Goal: Transaction & Acquisition: Purchase product/service

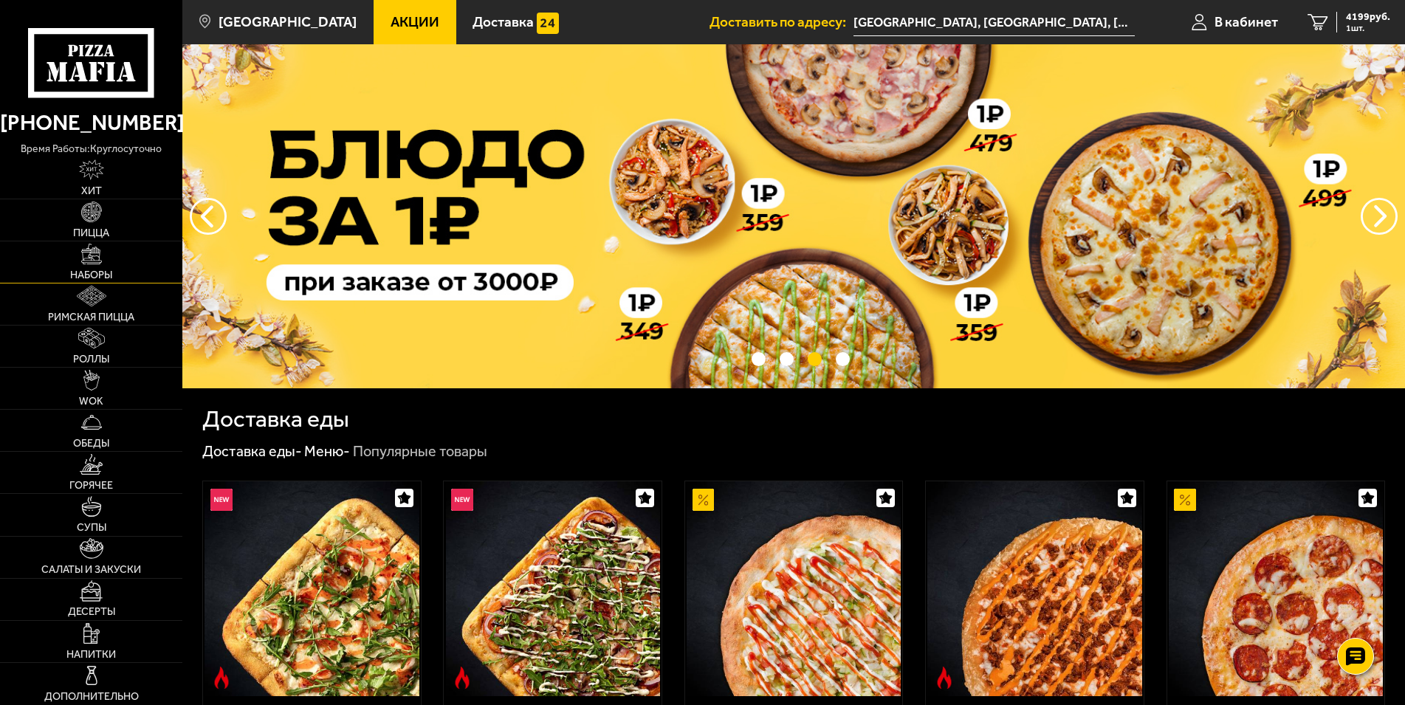
click at [92, 269] on link "Наборы" at bounding box center [91, 261] width 182 height 41
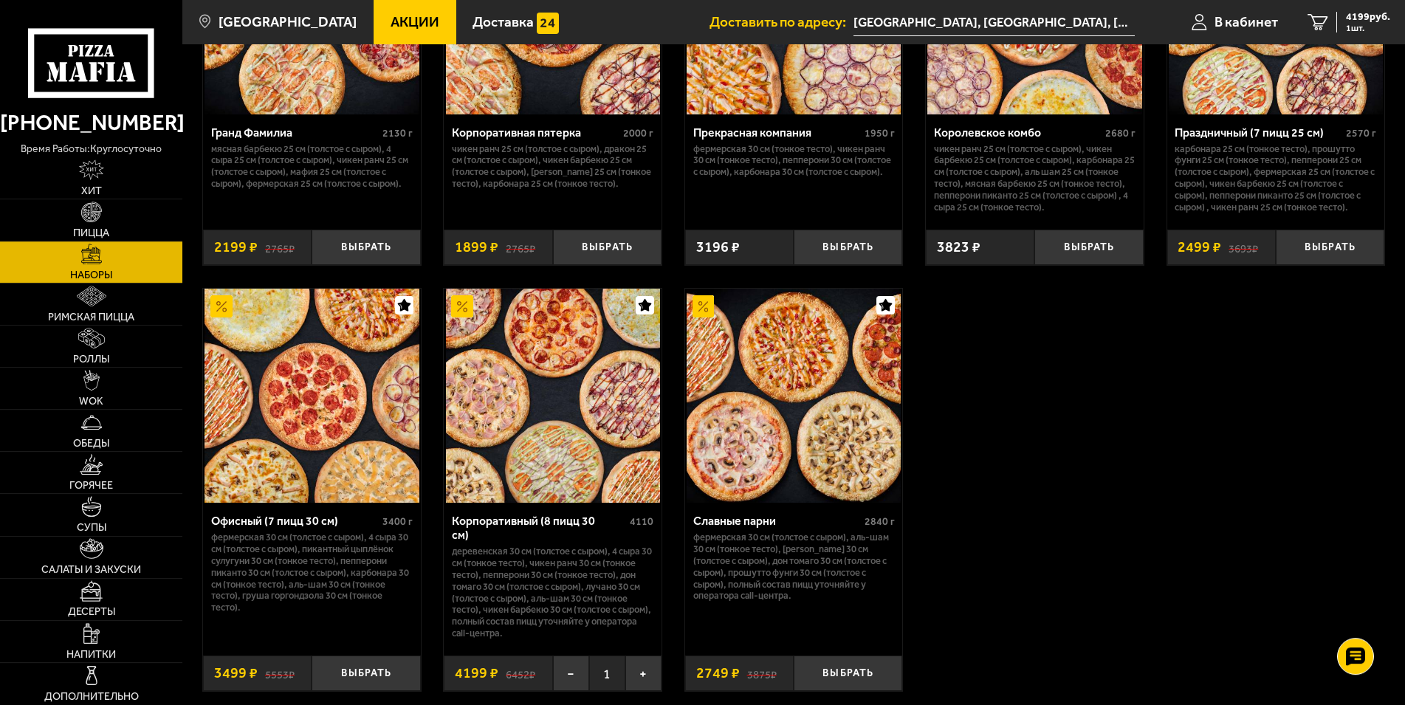
scroll to position [2183, 0]
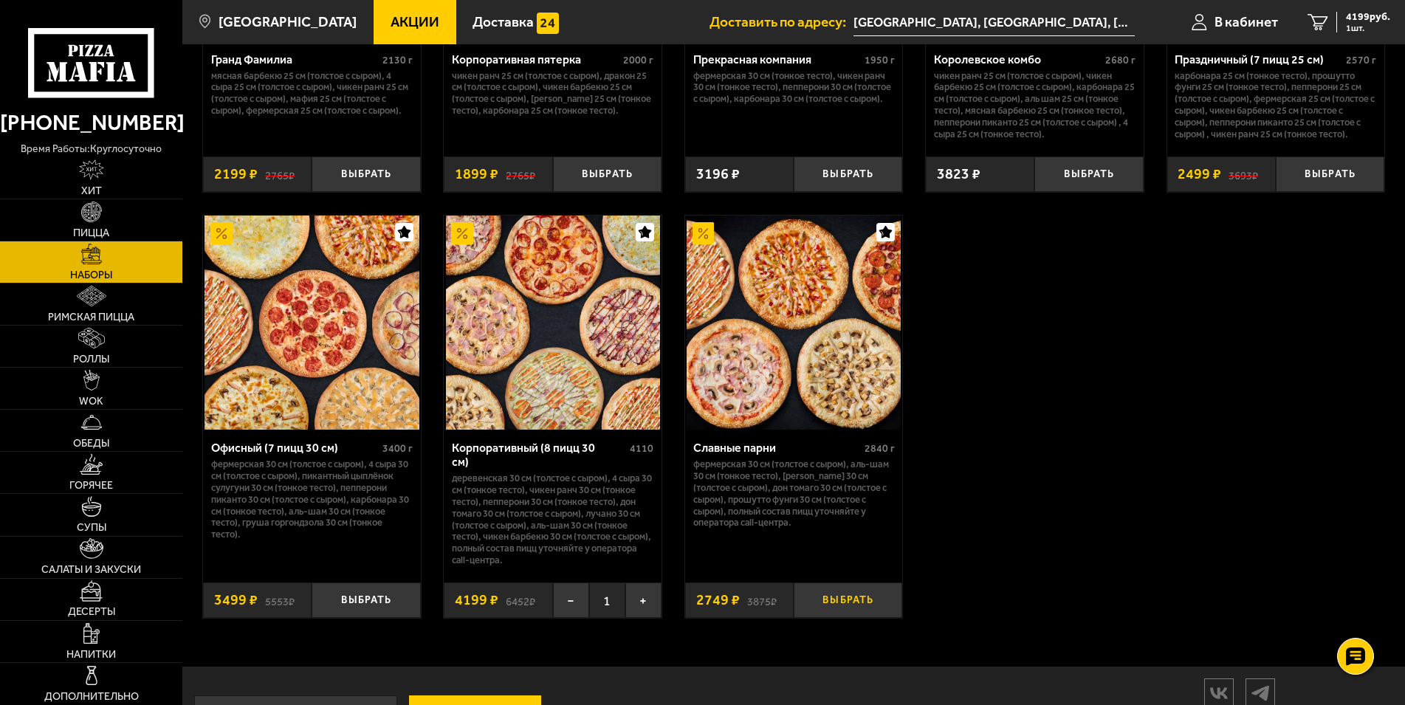
click at [849, 619] on button "Выбрать" at bounding box center [847, 600] width 108 height 36
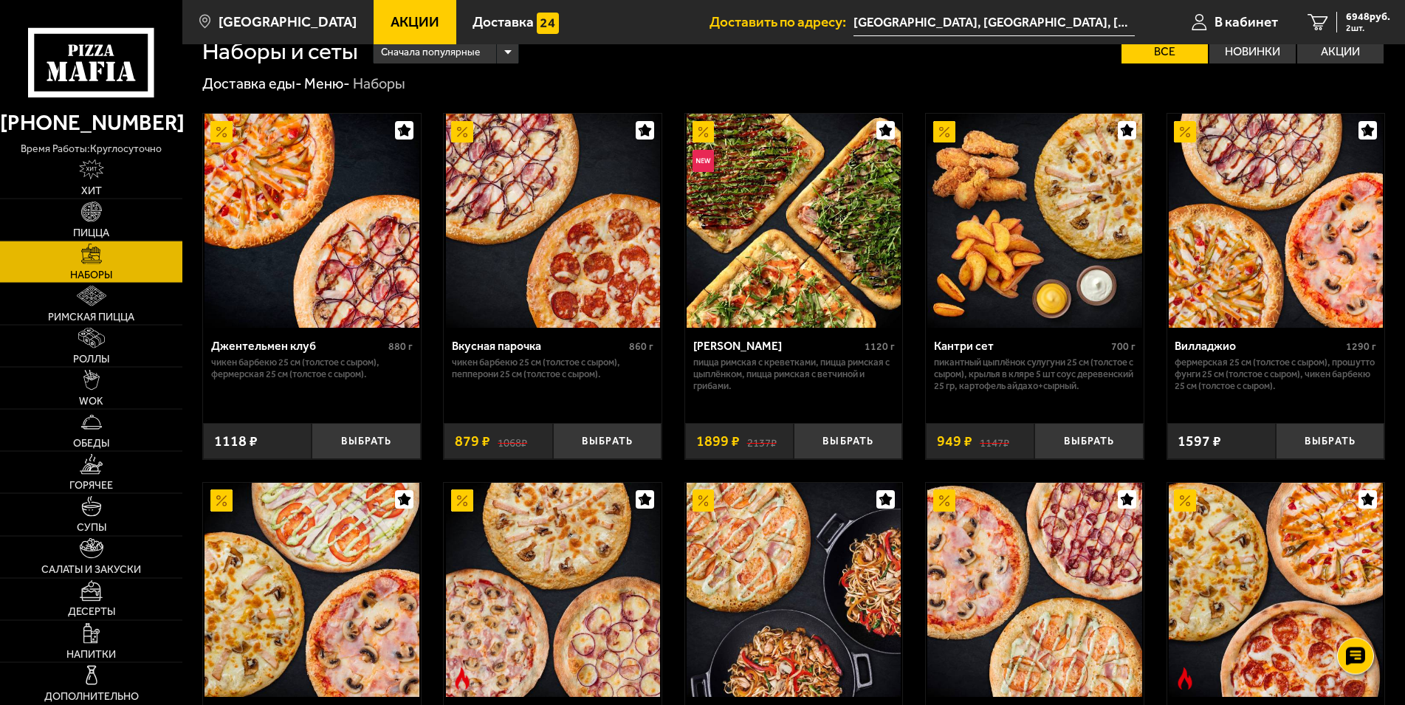
scroll to position [0, 0]
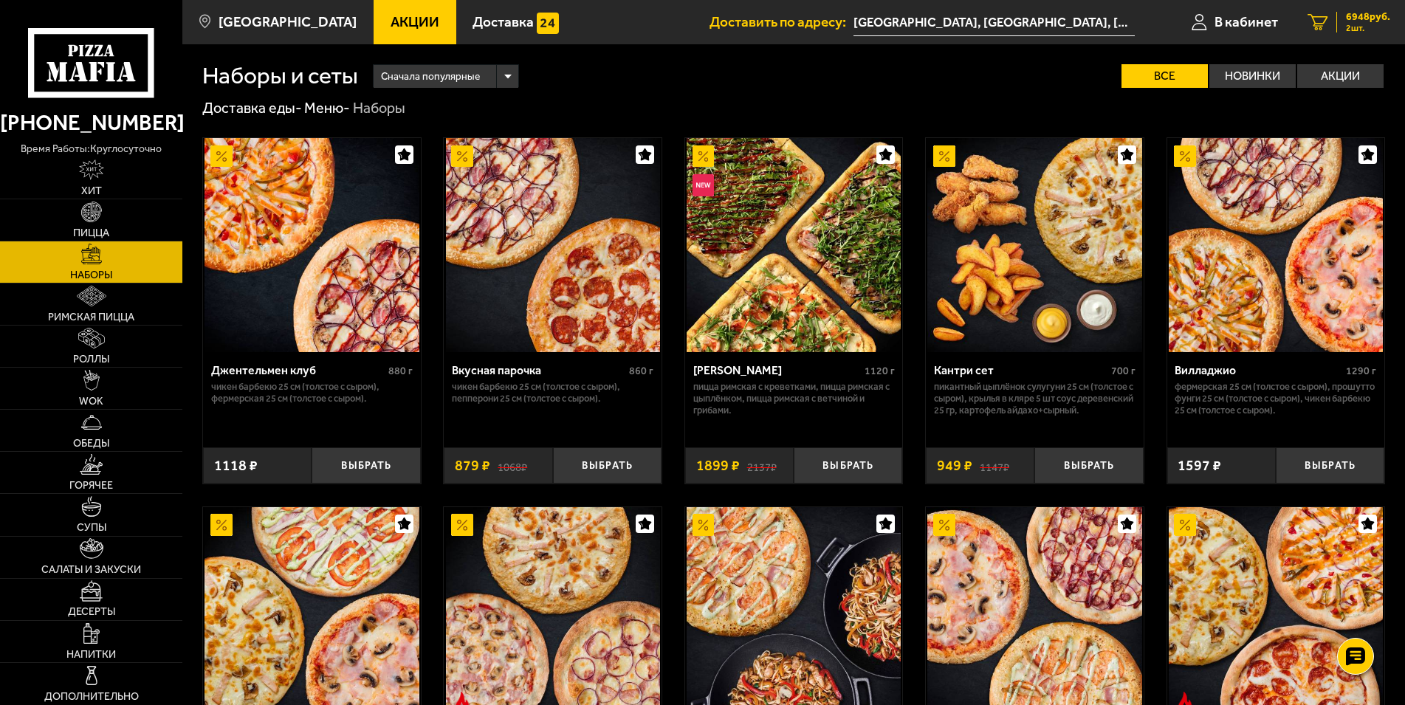
click at [1360, 24] on span "2 шт." at bounding box center [1368, 28] width 44 height 9
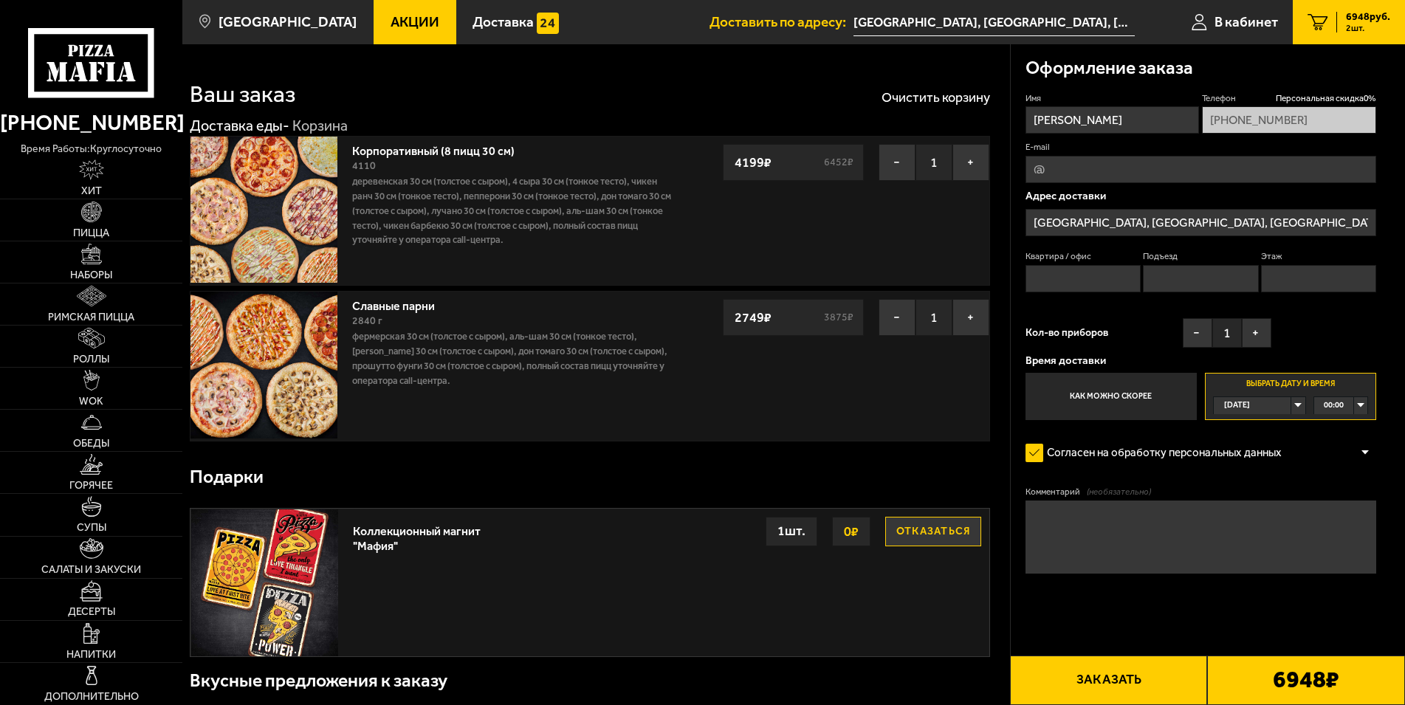
click at [1055, 173] on input "E-mail" at bounding box center [1200, 169] width 351 height 27
type input "[EMAIL_ADDRESS][DOMAIN_NAME]"
click at [1098, 550] on textarea "Комментарий (необязательно)" at bounding box center [1200, 536] width 351 height 73
click at [1290, 405] on div "[DATE]" at bounding box center [1251, 405] width 77 height 17
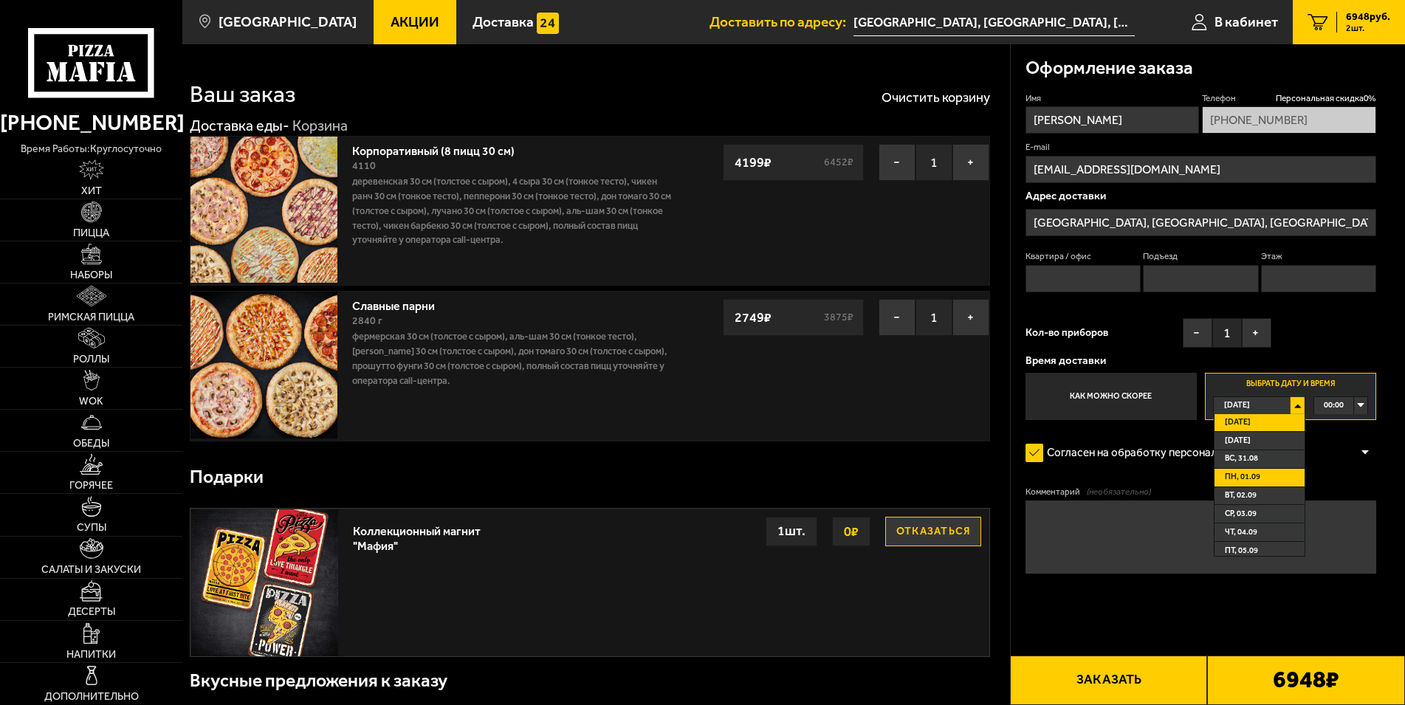
click at [1253, 478] on span "пн, 01.09" at bounding box center [1241, 477] width 35 height 17
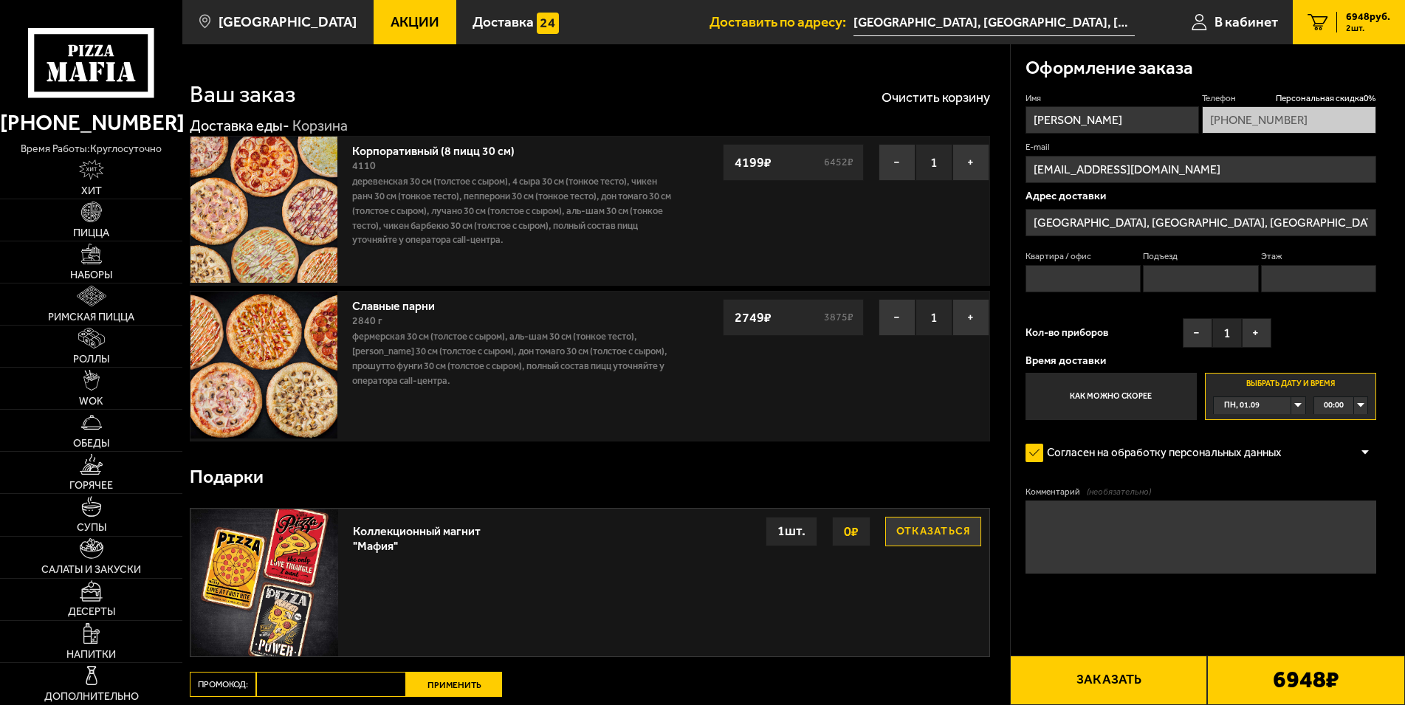
click at [1359, 407] on div "00:00" at bounding box center [1341, 405] width 54 height 17
click at [1337, 514] on span "09:00" at bounding box center [1334, 505] width 20 height 17
click at [1095, 523] on textarea "Комментарий (необязательно)" at bounding box center [1200, 536] width 351 height 73
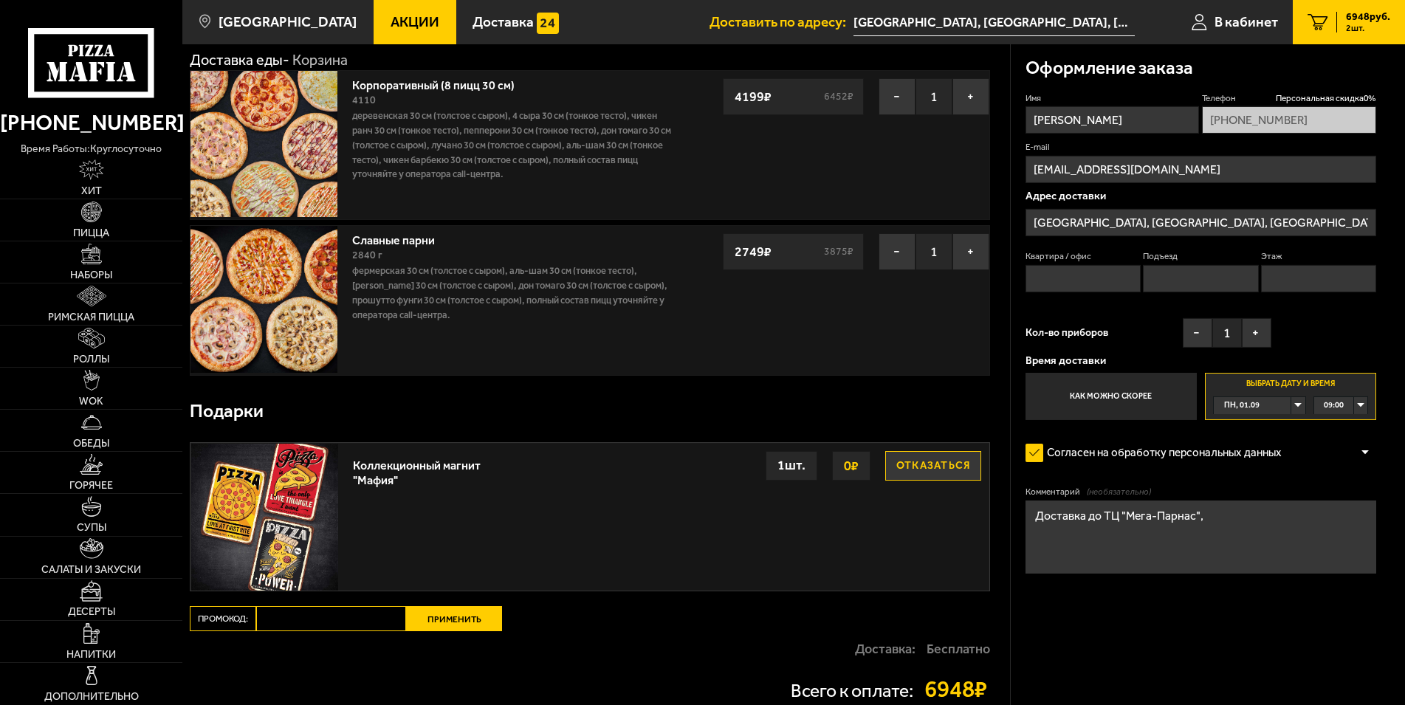
scroll to position [151, 0]
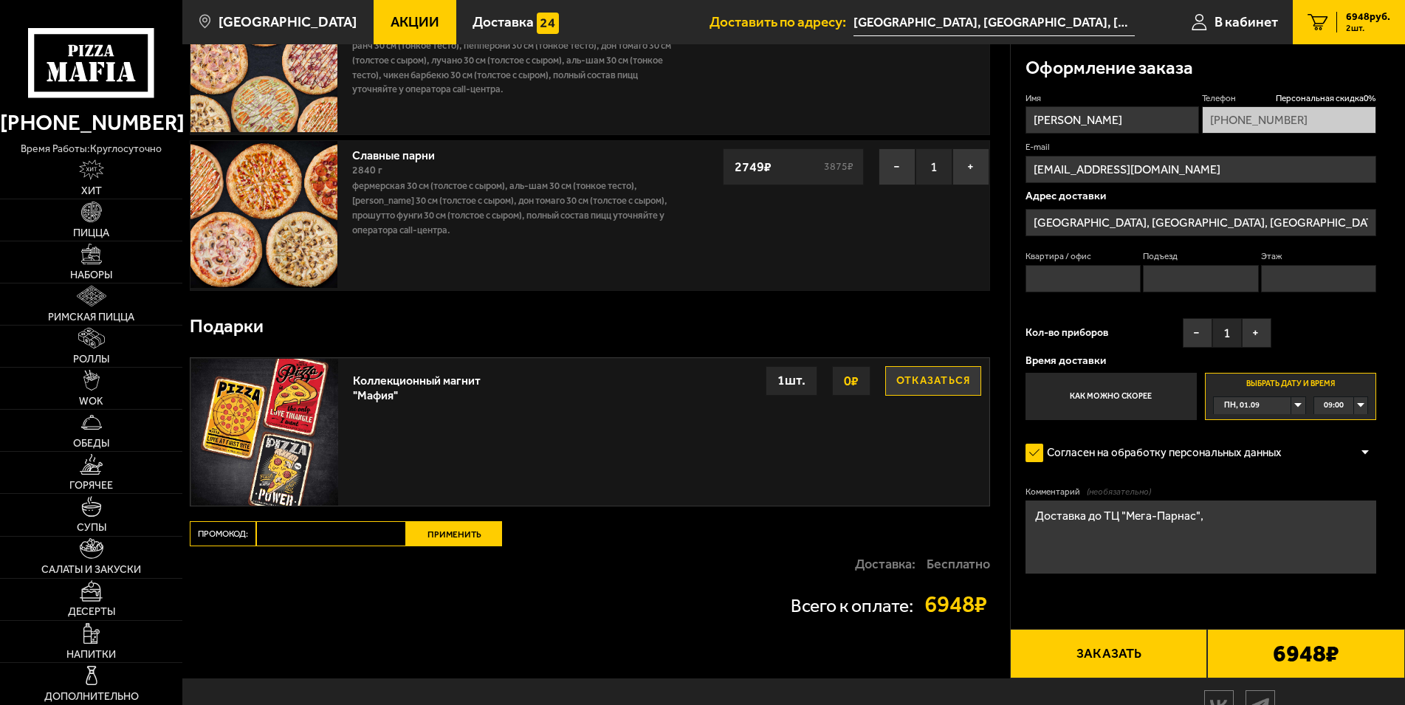
click at [794, 387] on div "1 шт." at bounding box center [791, 381] width 52 height 30
click at [781, 383] on div "1 шт." at bounding box center [791, 381] width 52 height 30
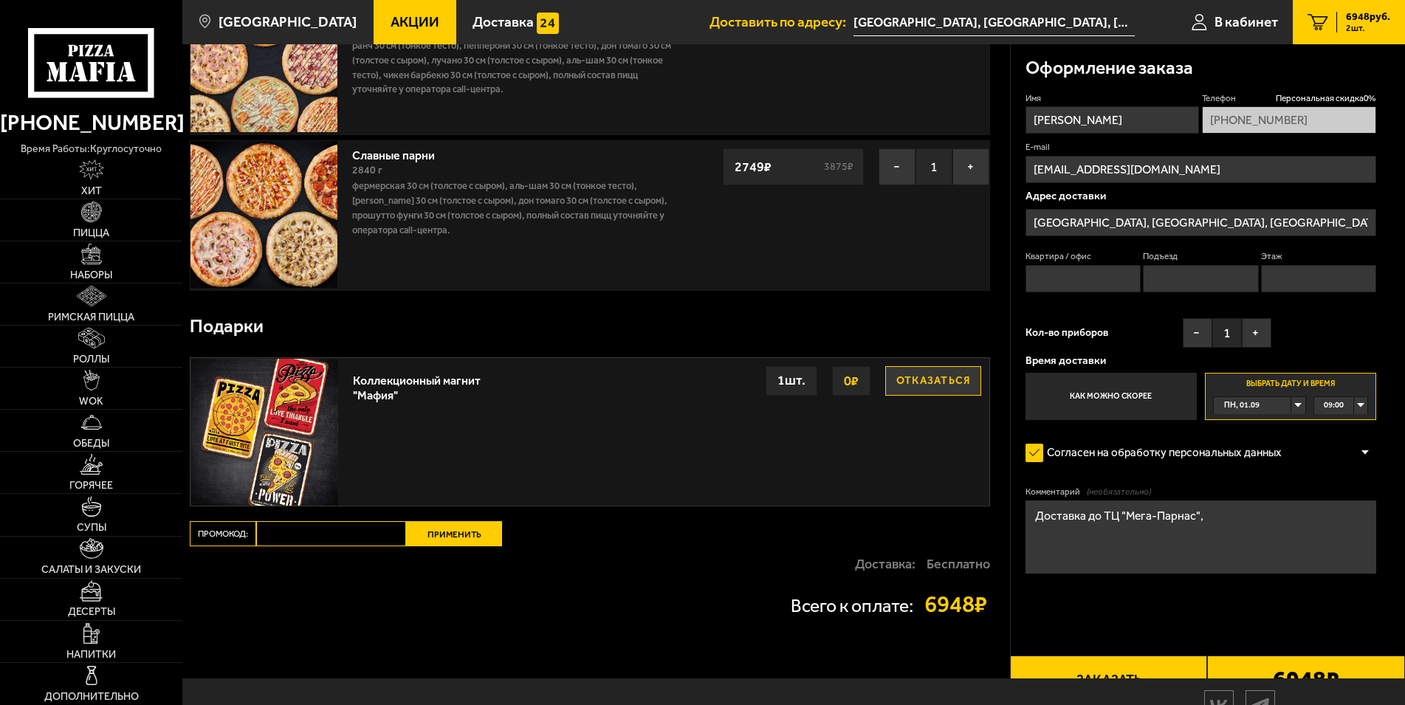
scroll to position [0, 0]
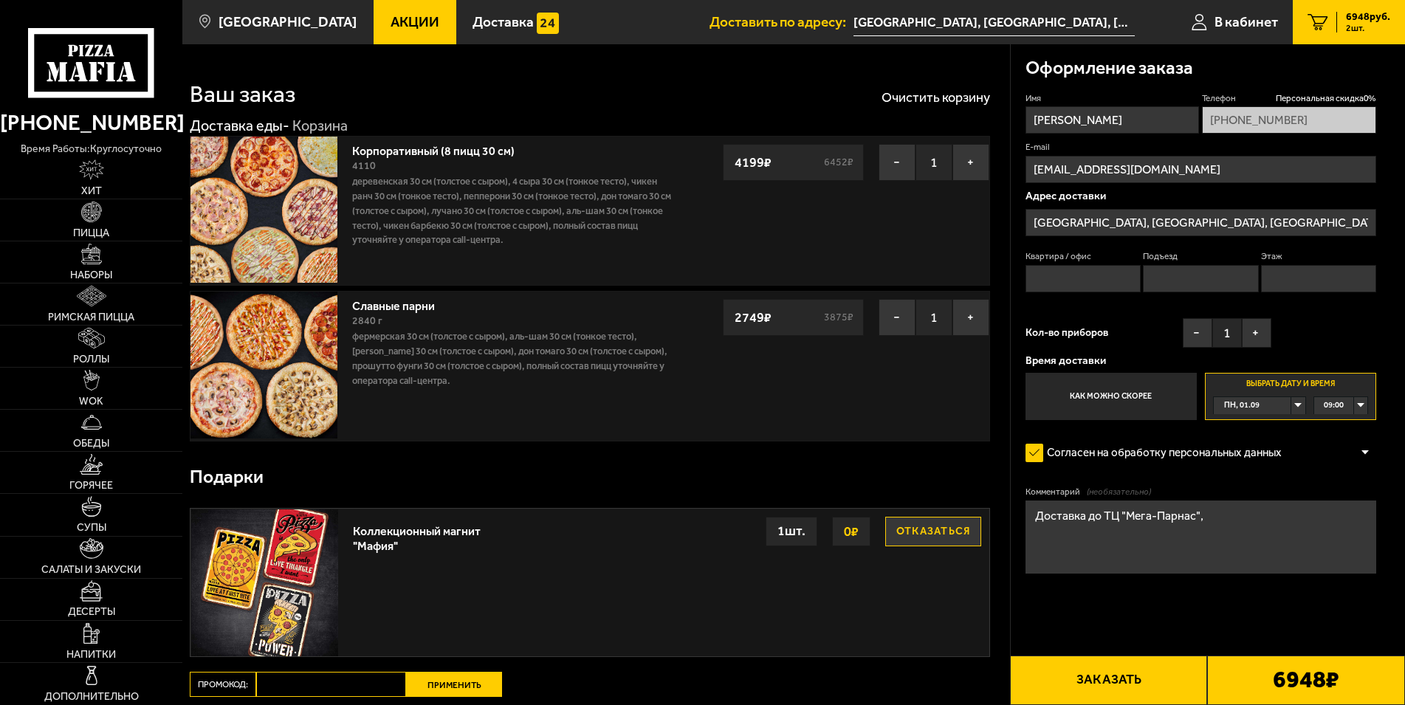
click at [1215, 524] on textarea "Доставка до ТЦ "Мега-Парнас"," at bounding box center [1200, 536] width 351 height 73
type textarea "Доставка до ТЦ "Мега-Парнас""
click at [1120, 682] on button "Заказать" at bounding box center [1109, 679] width 198 height 49
click at [1089, 677] on button "Заказать" at bounding box center [1109, 679] width 198 height 49
click at [1079, 277] on input "Квартира / офис" at bounding box center [1082, 278] width 115 height 27
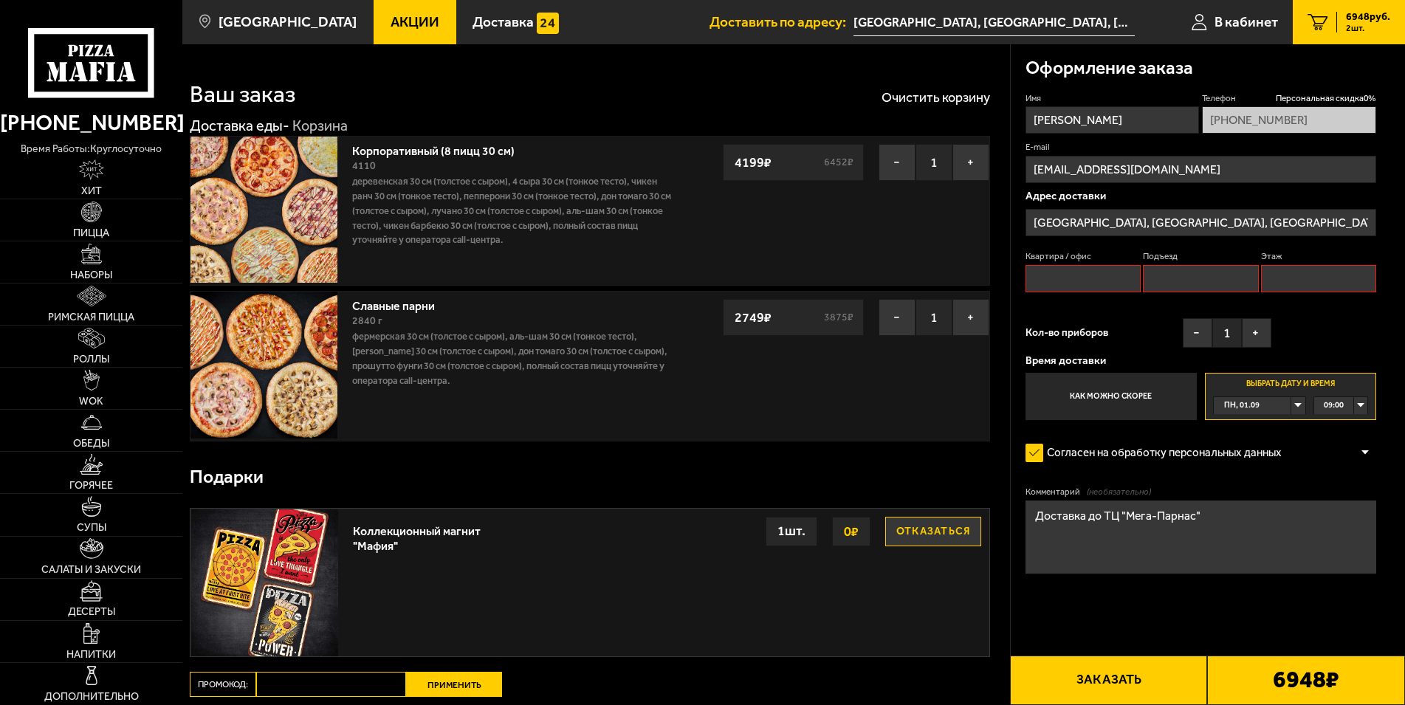
click at [1174, 272] on input "Подъезд" at bounding box center [1200, 278] width 115 height 27
click at [1287, 280] on input "Этаж" at bounding box center [1318, 278] width 115 height 27
type input "1"
click at [1173, 280] on input "Подъезд" at bounding box center [1200, 278] width 115 height 27
type input "1"
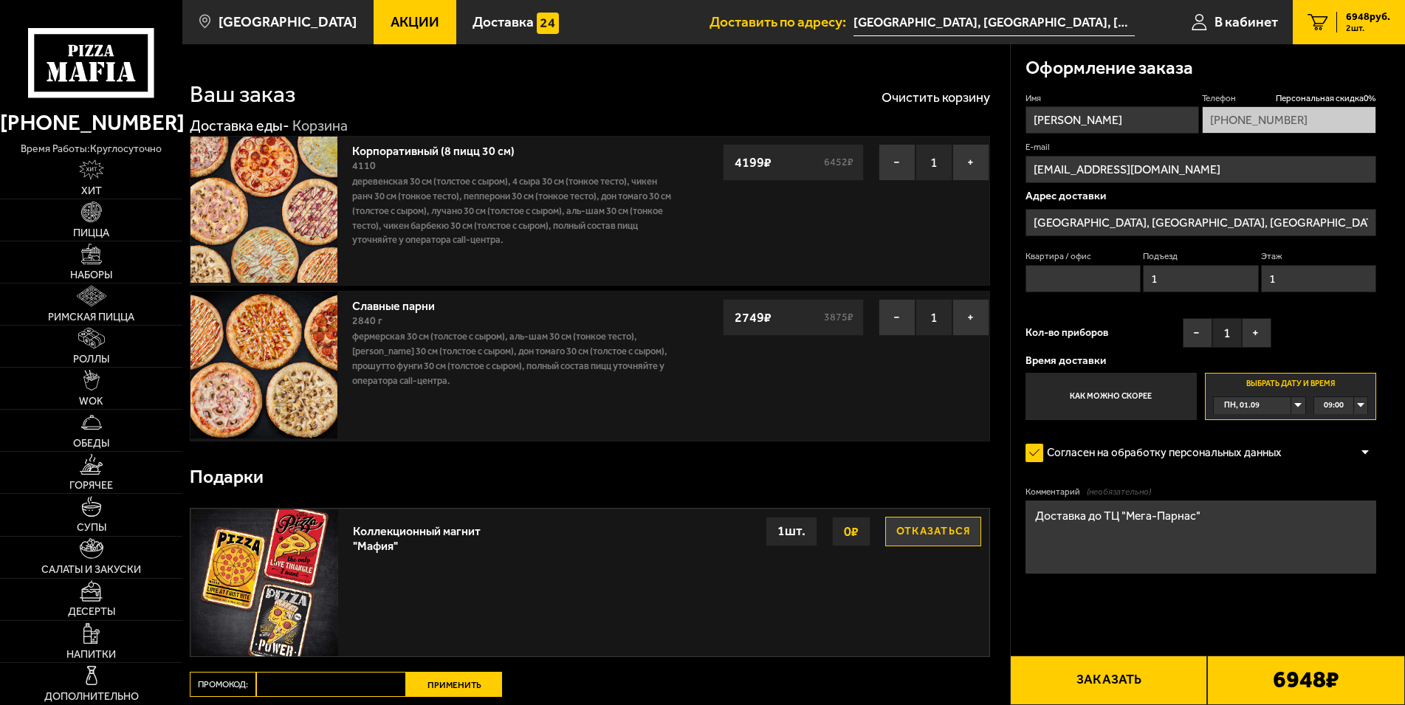
click at [1035, 283] on input "Квартира / офис" at bounding box center [1082, 278] width 115 height 27
type input "1"
click at [1123, 684] on button "Заказать" at bounding box center [1109, 679] width 198 height 49
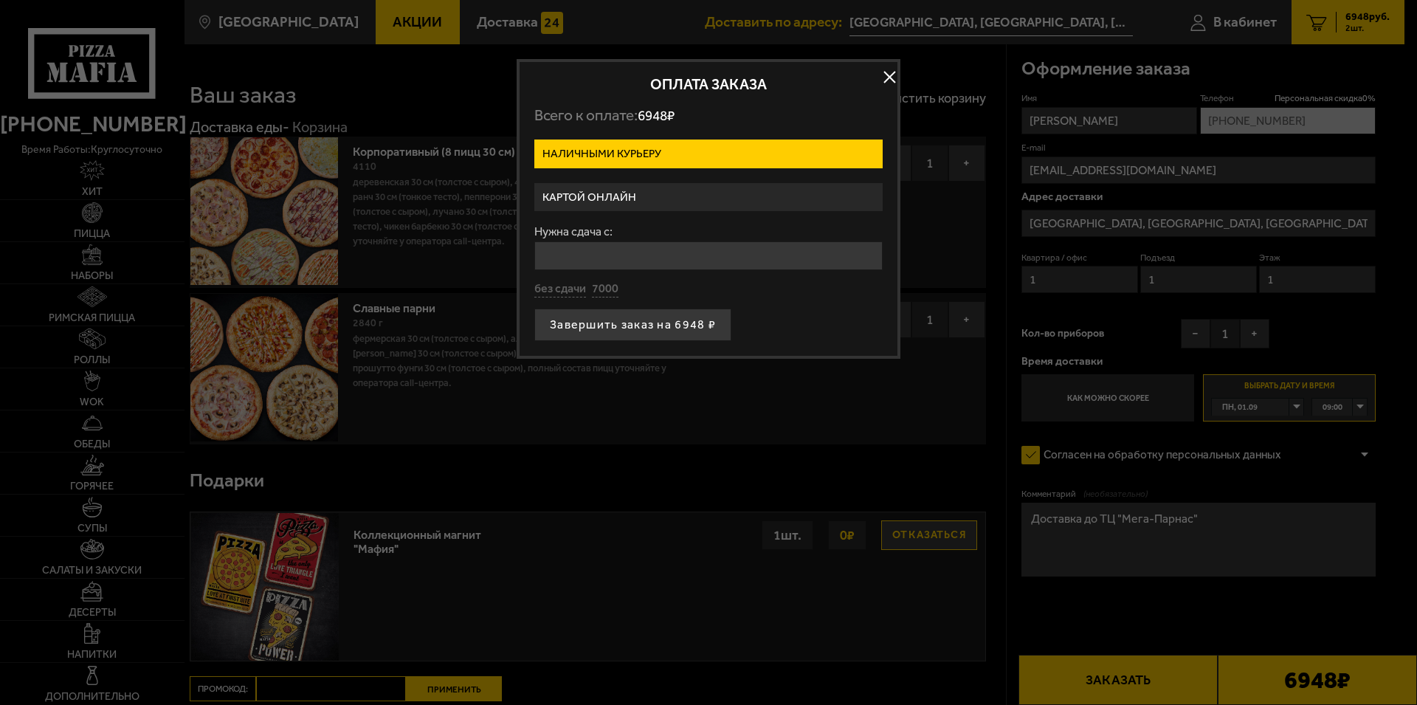
drag, startPoint x: 610, startPoint y: 197, endPoint x: 640, endPoint y: 227, distance: 42.3
click at [640, 227] on form "Наличными курьеру Картой онлайн Нужна сдача с: без сдачи 7000 Завершить заказ н…" at bounding box center [708, 239] width 348 height 201
click at [604, 200] on label "Картой онлайн" at bounding box center [708, 197] width 348 height 29
click at [0, 0] on input "Картой онлайн" at bounding box center [0, 0] width 0 height 0
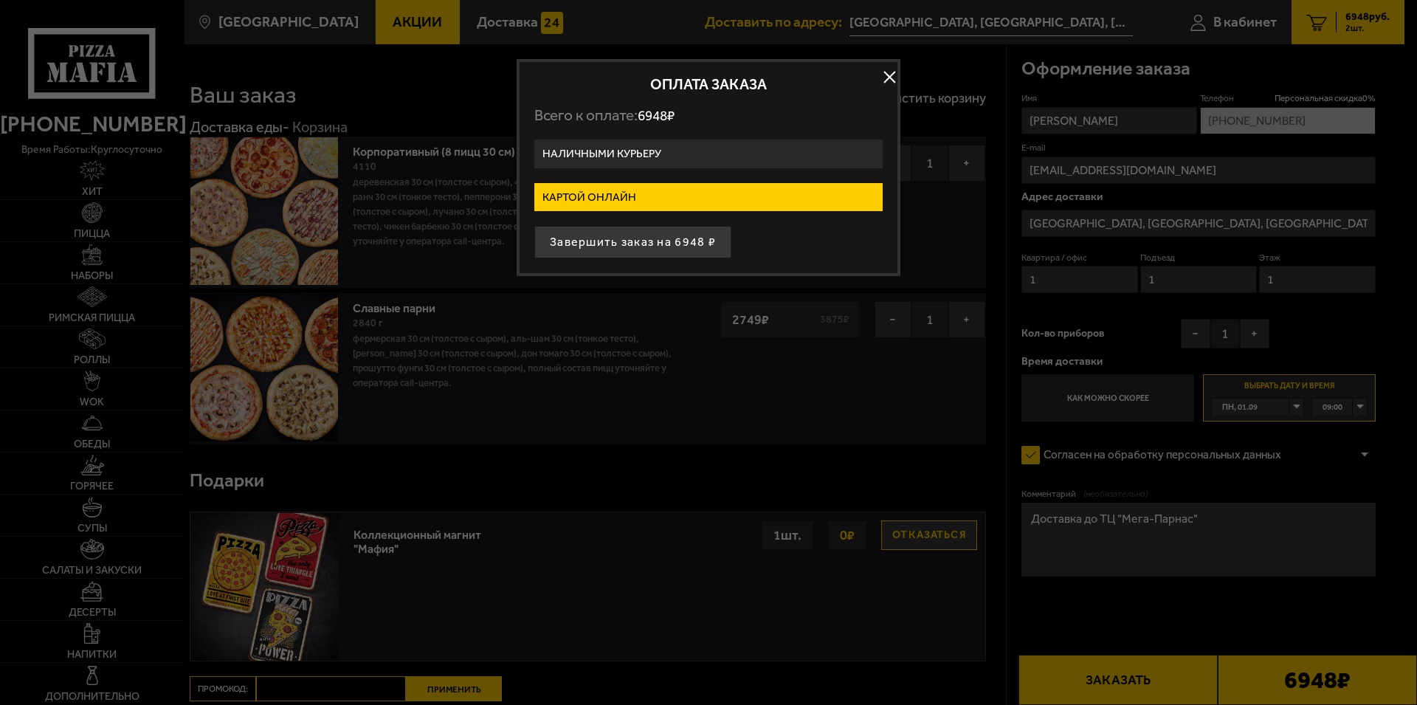
click at [889, 77] on button "button" at bounding box center [889, 77] width 22 height 22
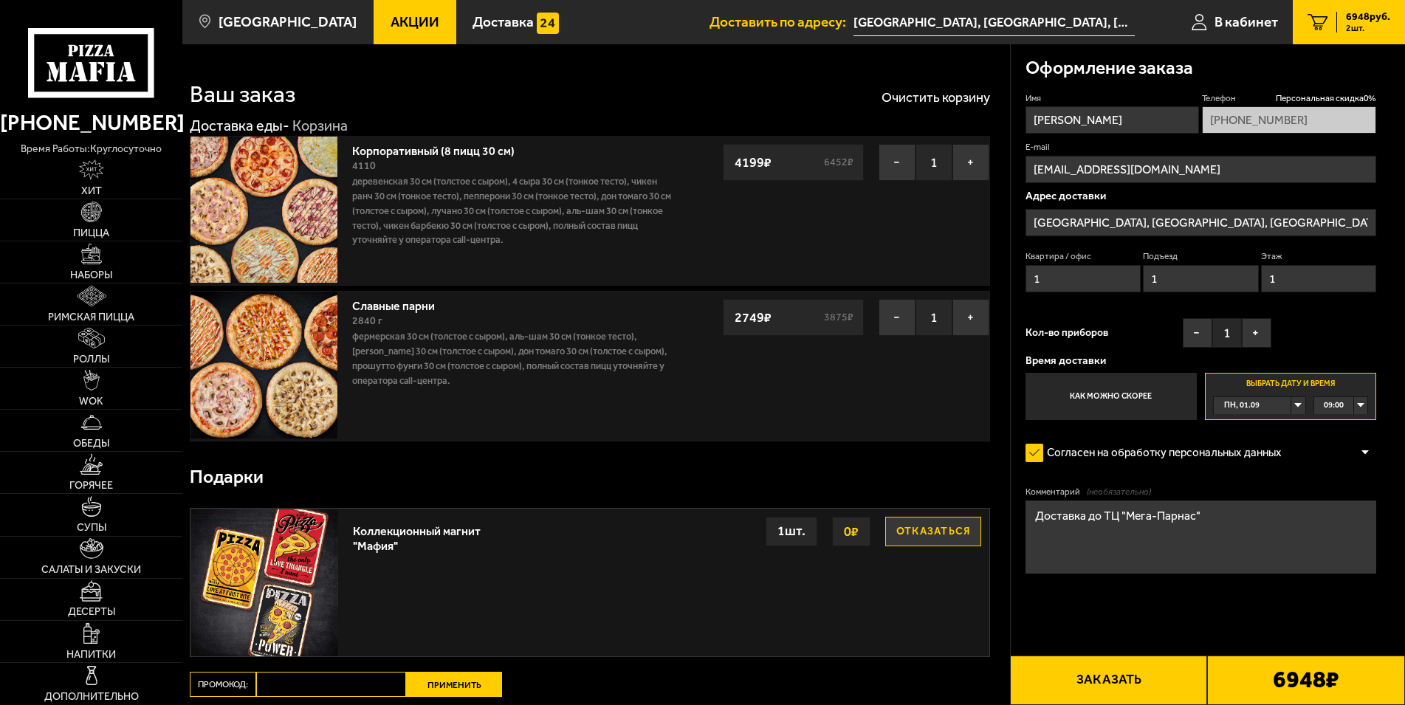
click at [1198, 520] on textarea "Доставка до ТЦ "Мега-Парнас"" at bounding box center [1200, 536] width 351 height 73
type textarea "Доставка до ТЦ "Мега-Парнас" (при доставке позвонить, встречу)"
click at [1285, 279] on input "1" at bounding box center [1318, 278] width 115 height 27
type input "0"
click at [1194, 544] on textarea "Доставка до ТЦ "Мега-Парнас" (при доставке позвонить, встречу)" at bounding box center [1200, 536] width 351 height 73
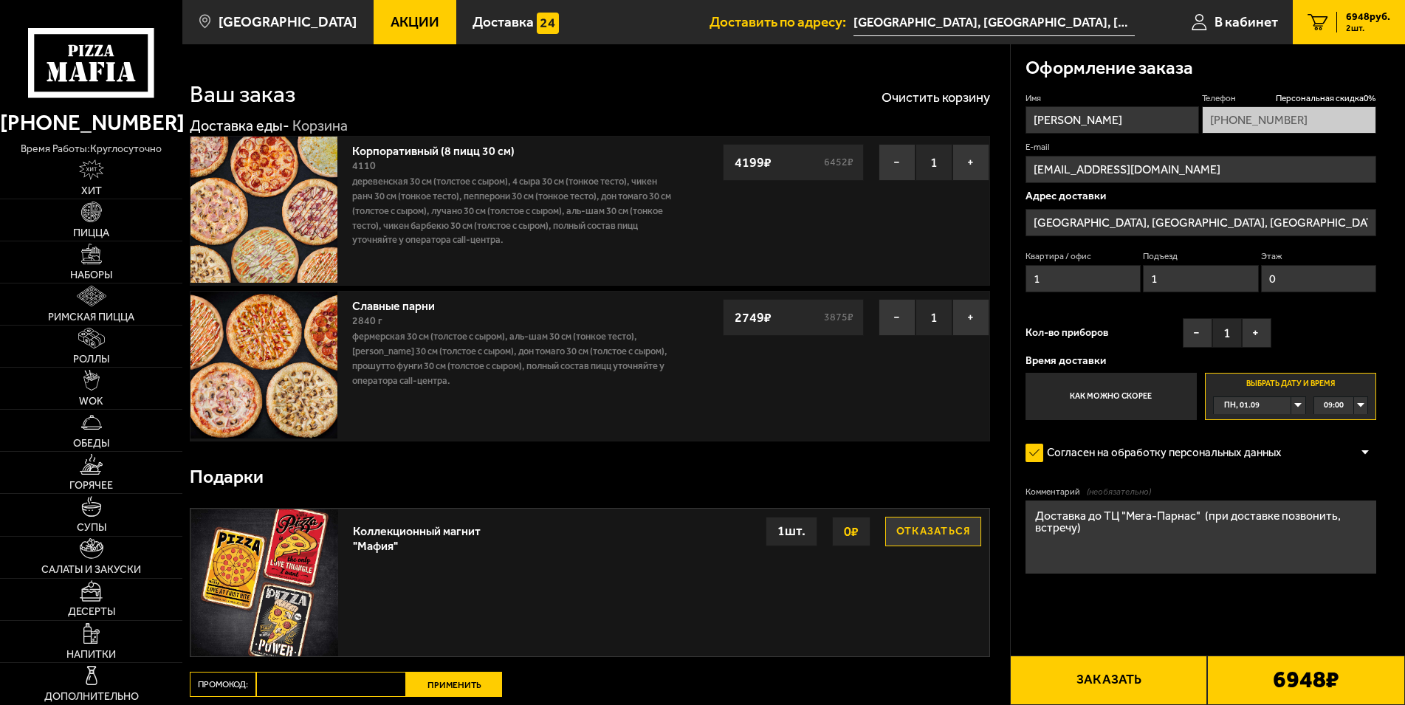
click at [1121, 685] on button "Заказать" at bounding box center [1109, 679] width 198 height 49
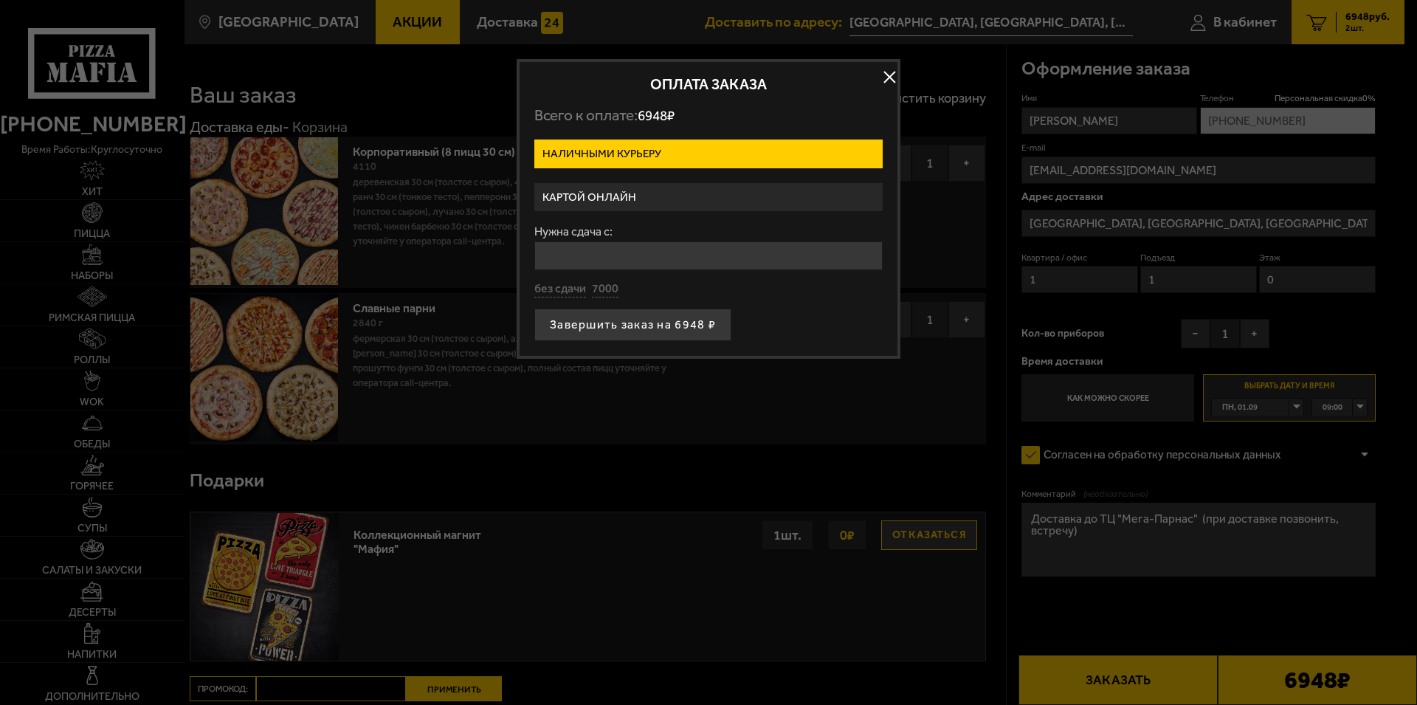
click at [608, 196] on label "Картой онлайн" at bounding box center [708, 197] width 348 height 29
click at [0, 0] on input "Картой онлайн" at bounding box center [0, 0] width 0 height 0
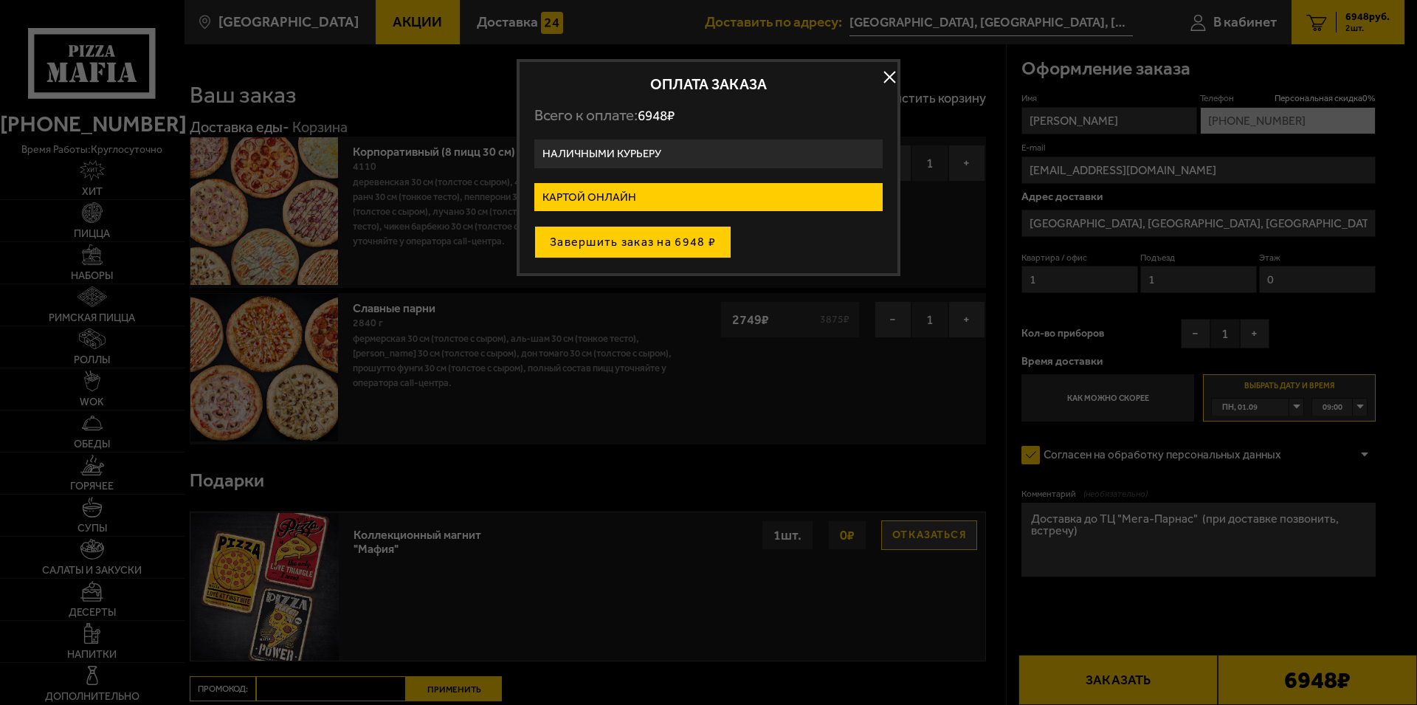
click at [669, 249] on button "Завершить заказ на 6948 ₽" at bounding box center [632, 242] width 197 height 32
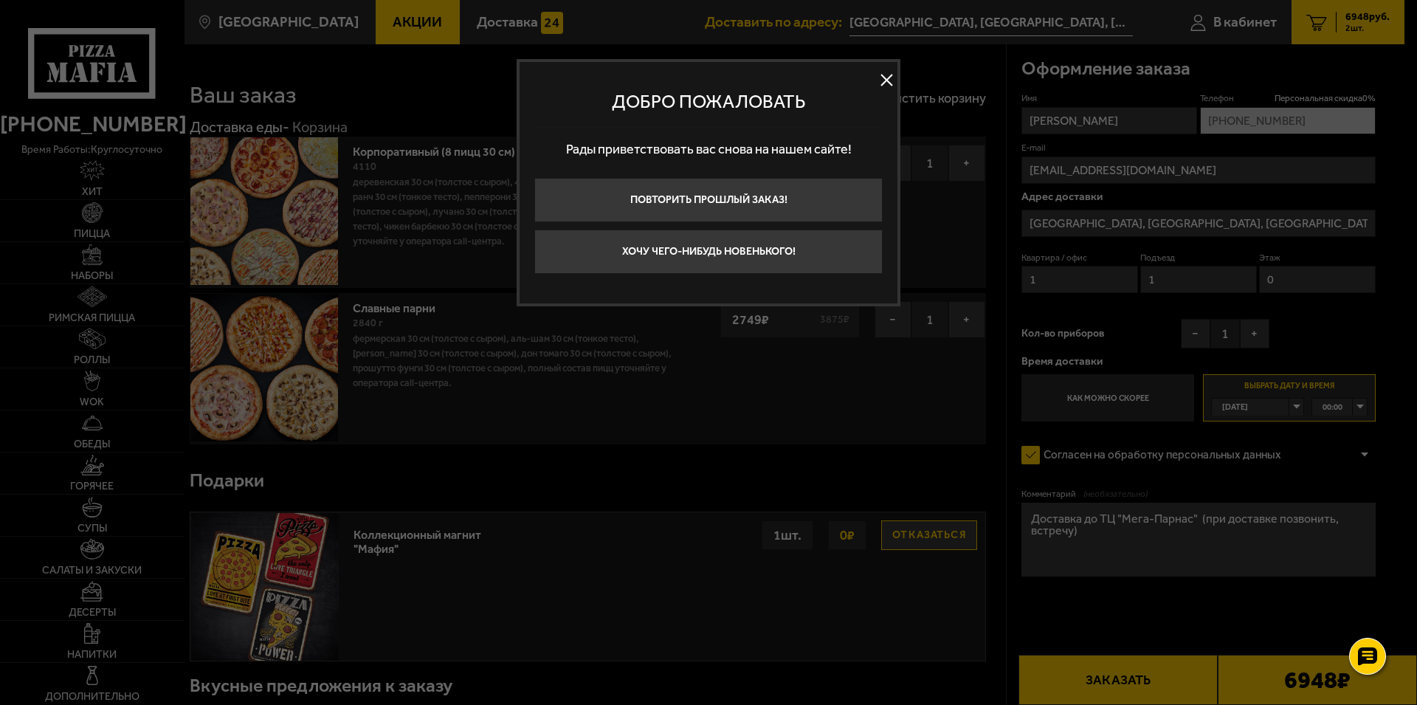
click at [881, 78] on button at bounding box center [886, 80] width 22 height 22
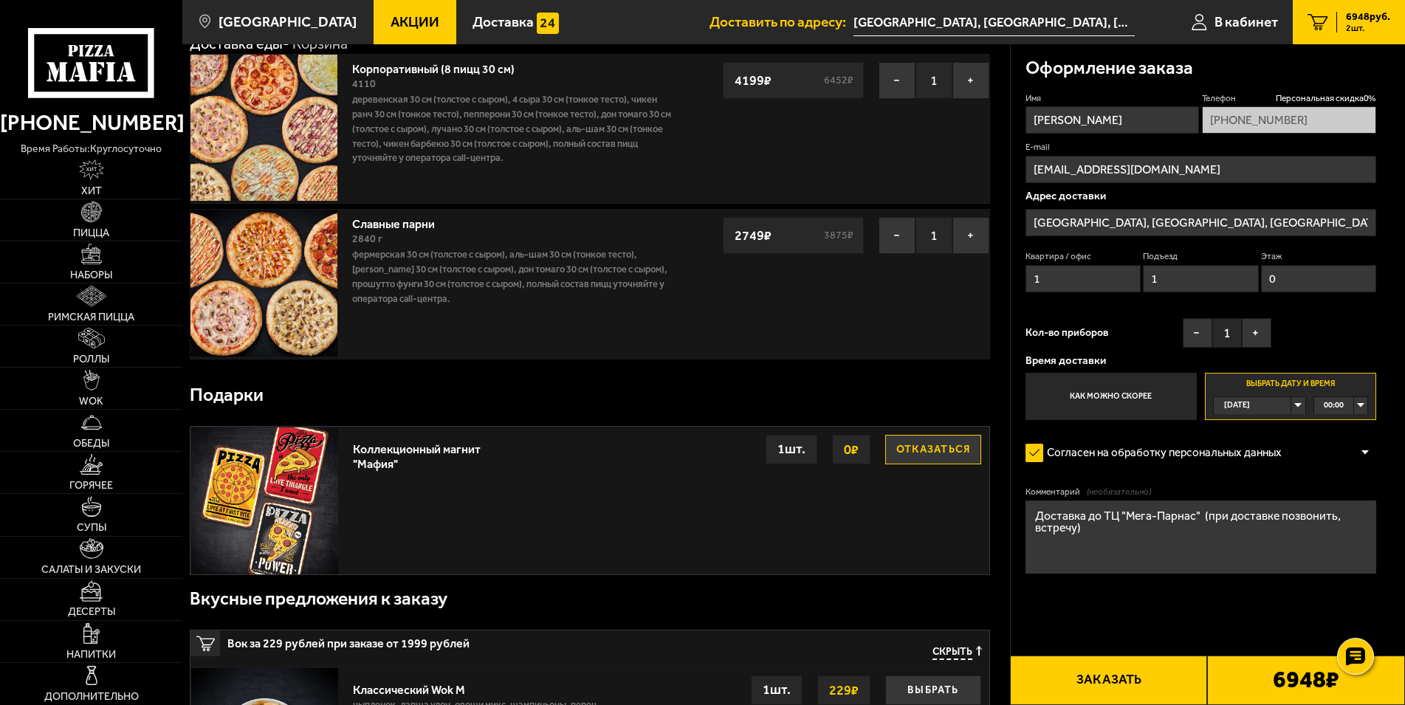
scroll to position [226, 0]
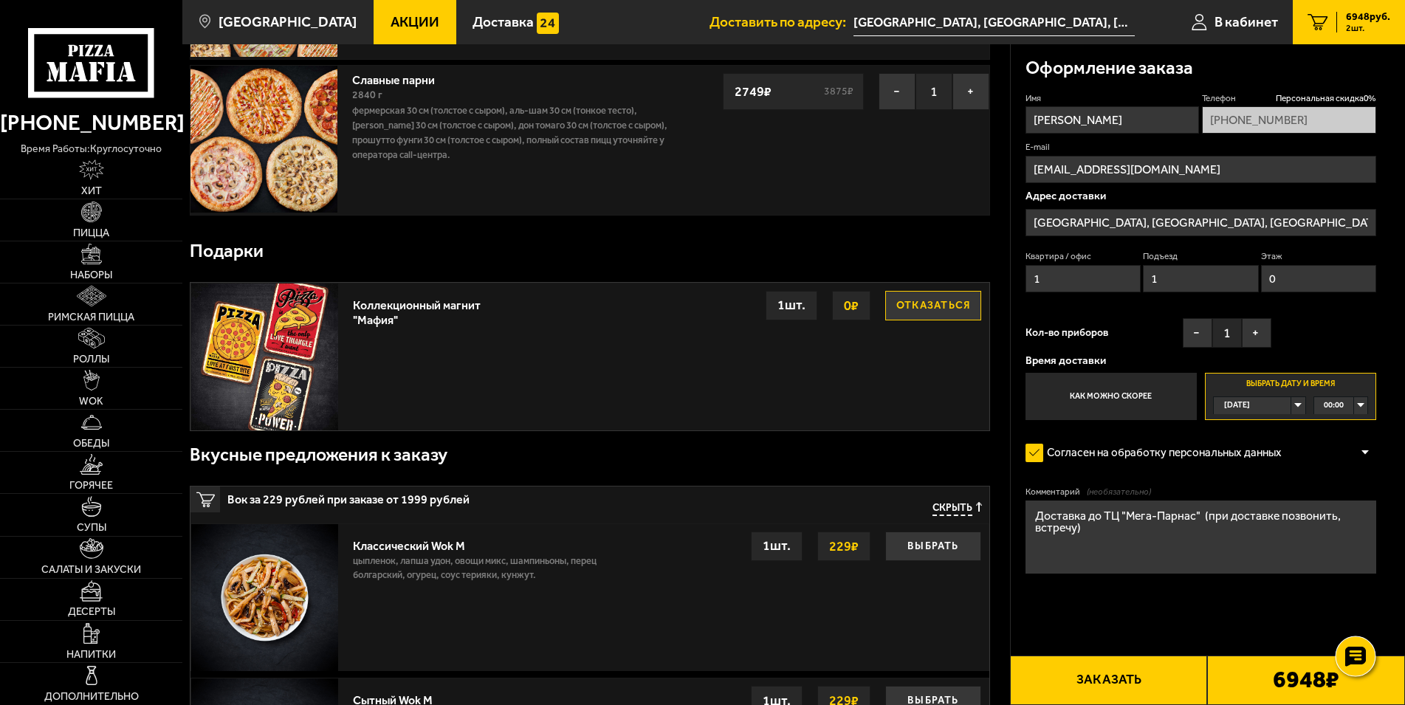
click at [1360, 652] on icon at bounding box center [1355, 656] width 21 height 21
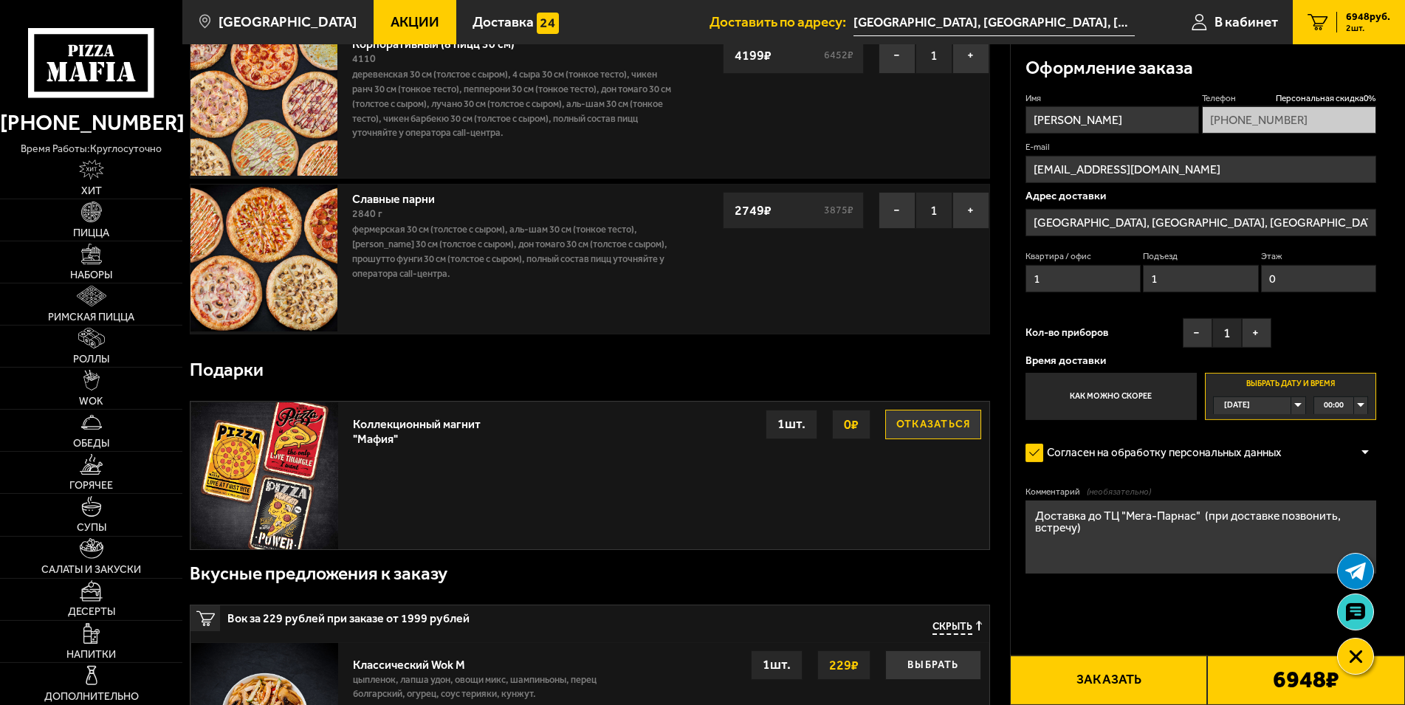
scroll to position [376, 0]
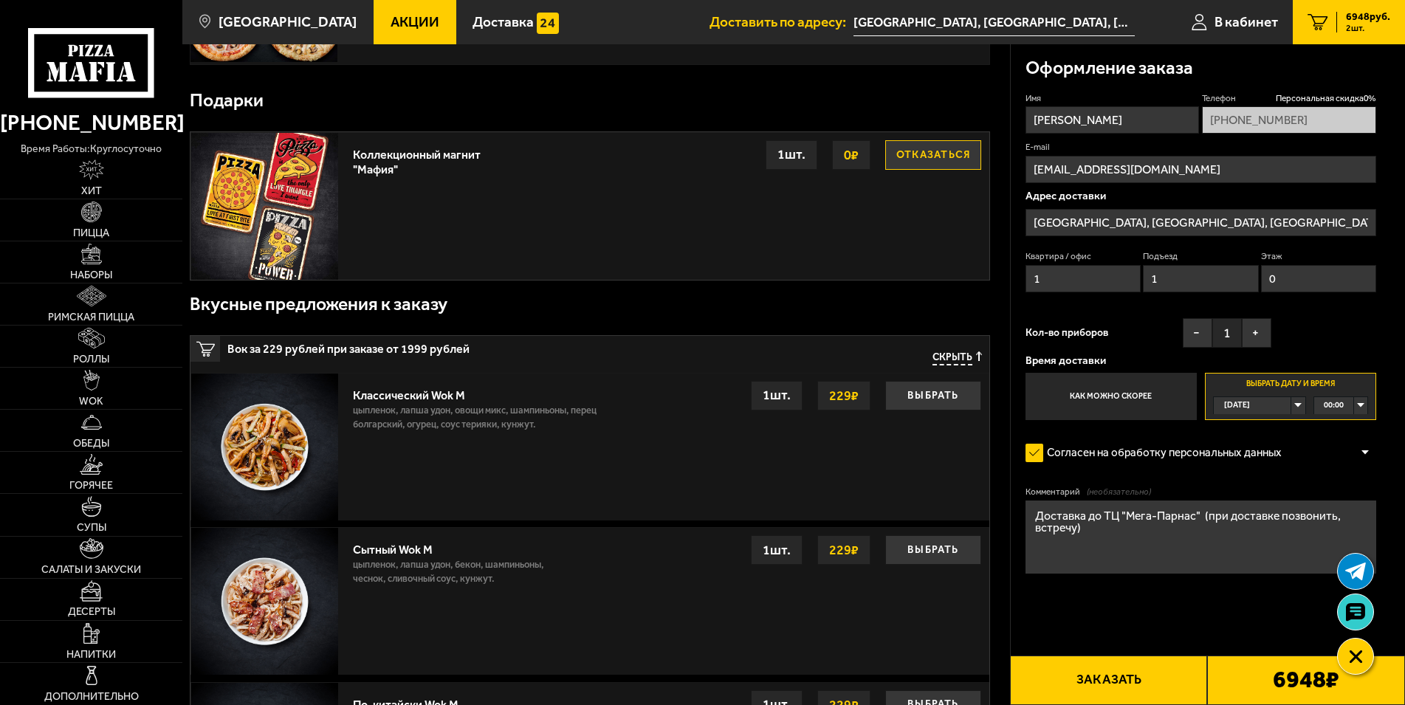
click at [1292, 682] on b "6948 ₽" at bounding box center [1305, 680] width 66 height 24
click at [1360, 455] on div at bounding box center [1365, 452] width 22 height 11
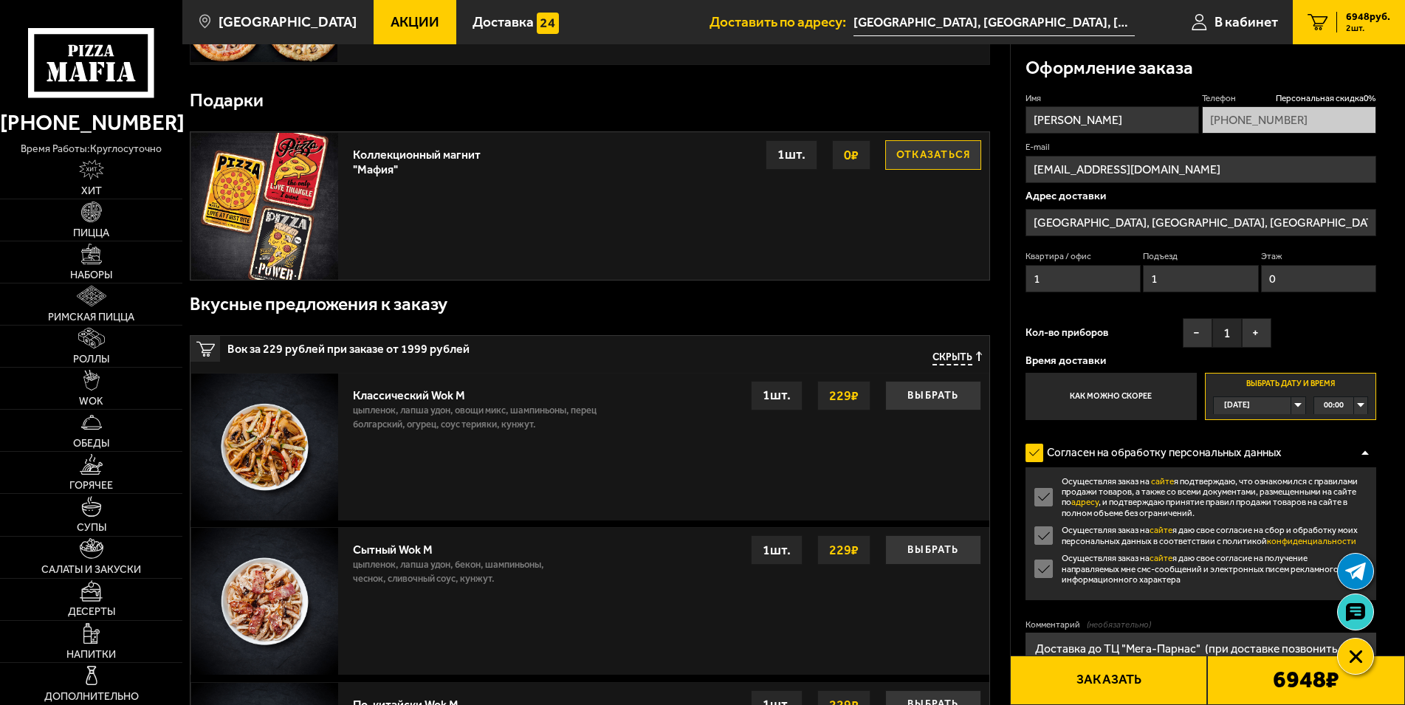
click at [1360, 455] on div at bounding box center [1365, 452] width 22 height 11
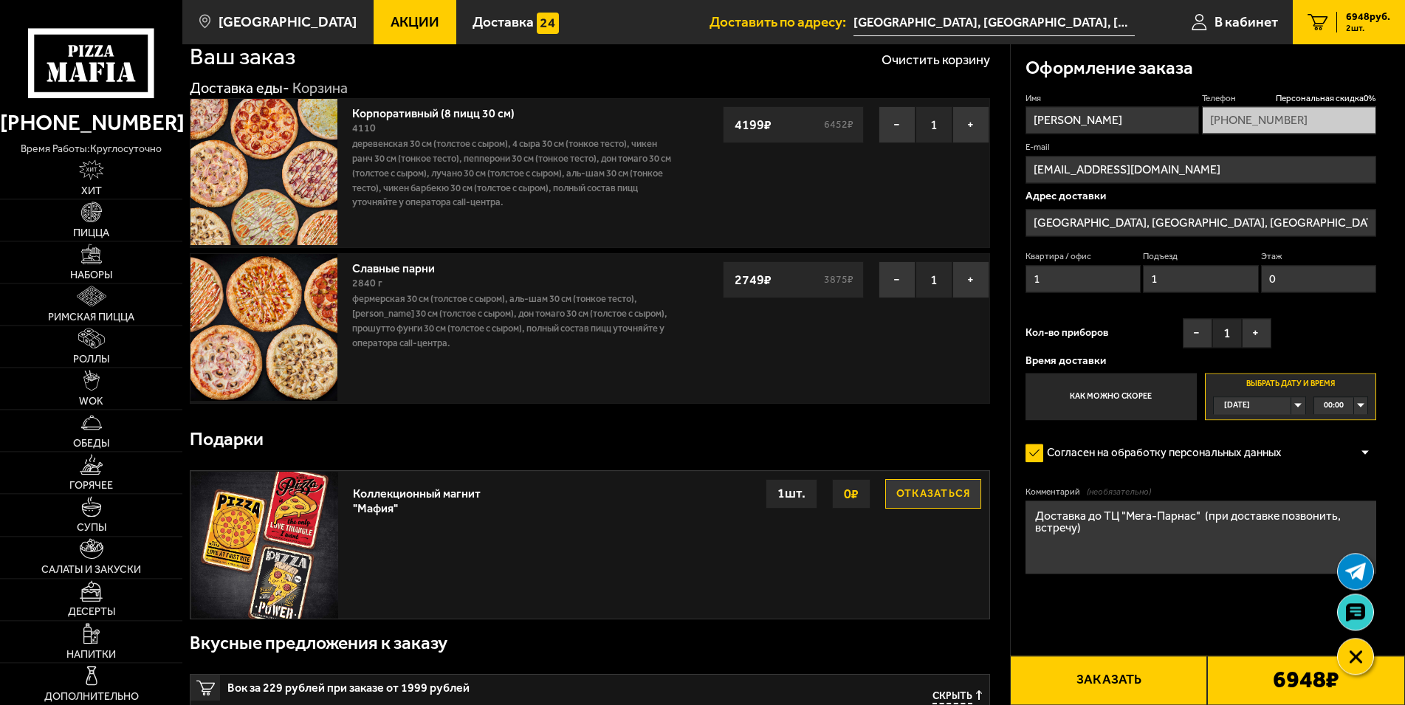
scroll to position [0, 0]
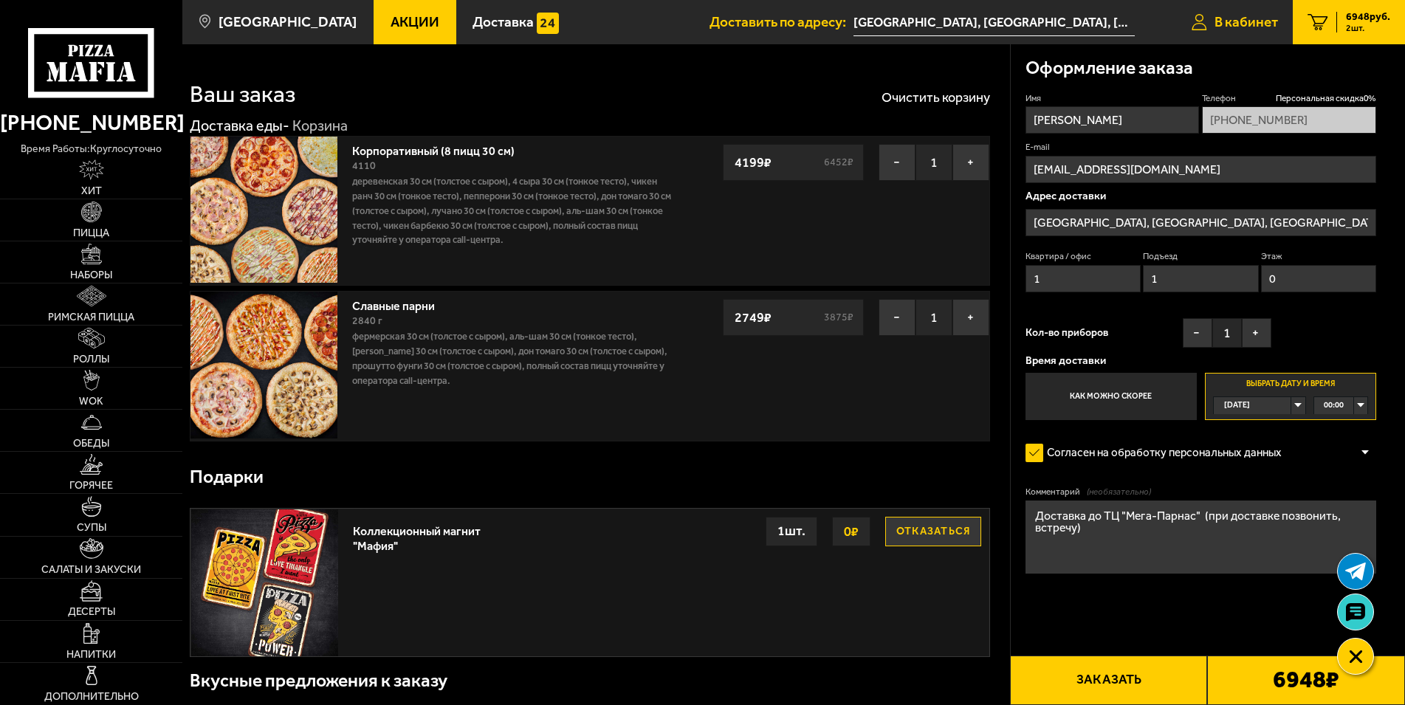
click at [1236, 24] on span "В кабинет" at bounding box center [1245, 22] width 63 height 14
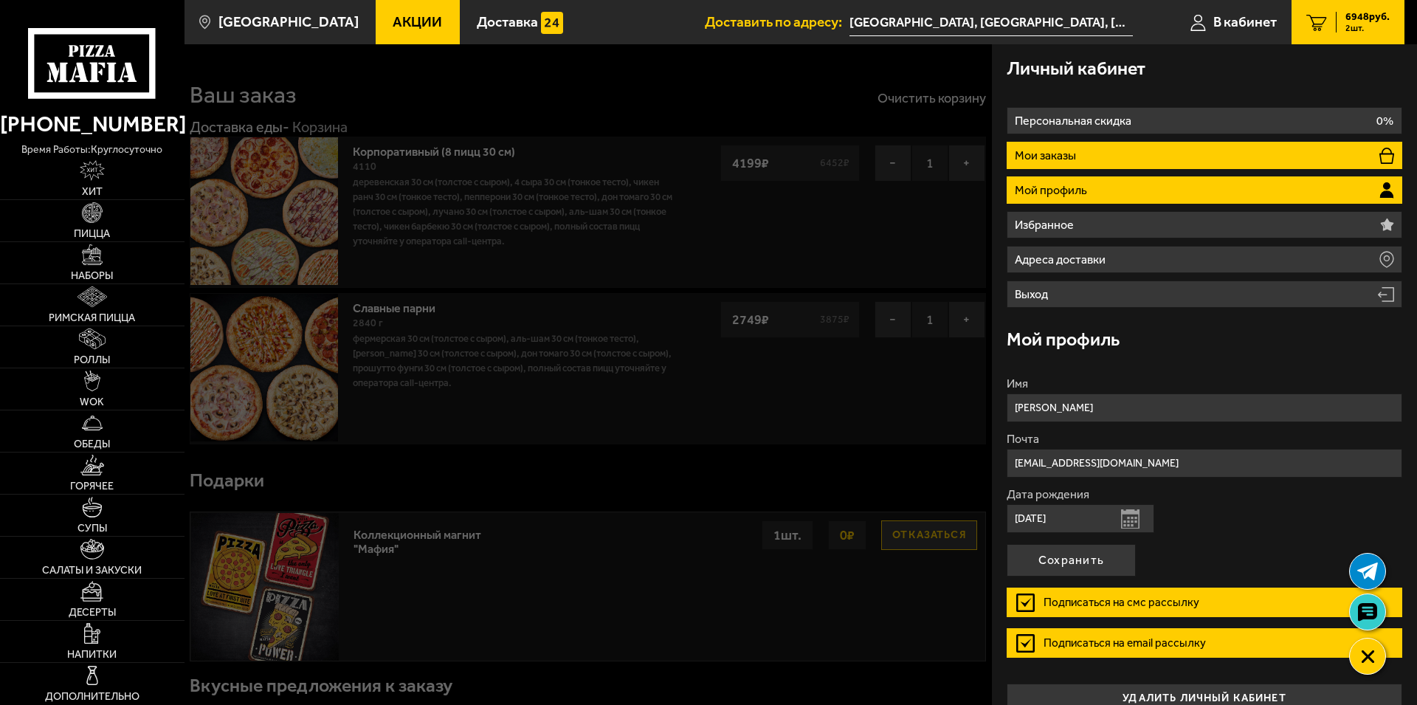
click at [1066, 158] on p "Мои заказы" at bounding box center [1047, 156] width 65 height 12
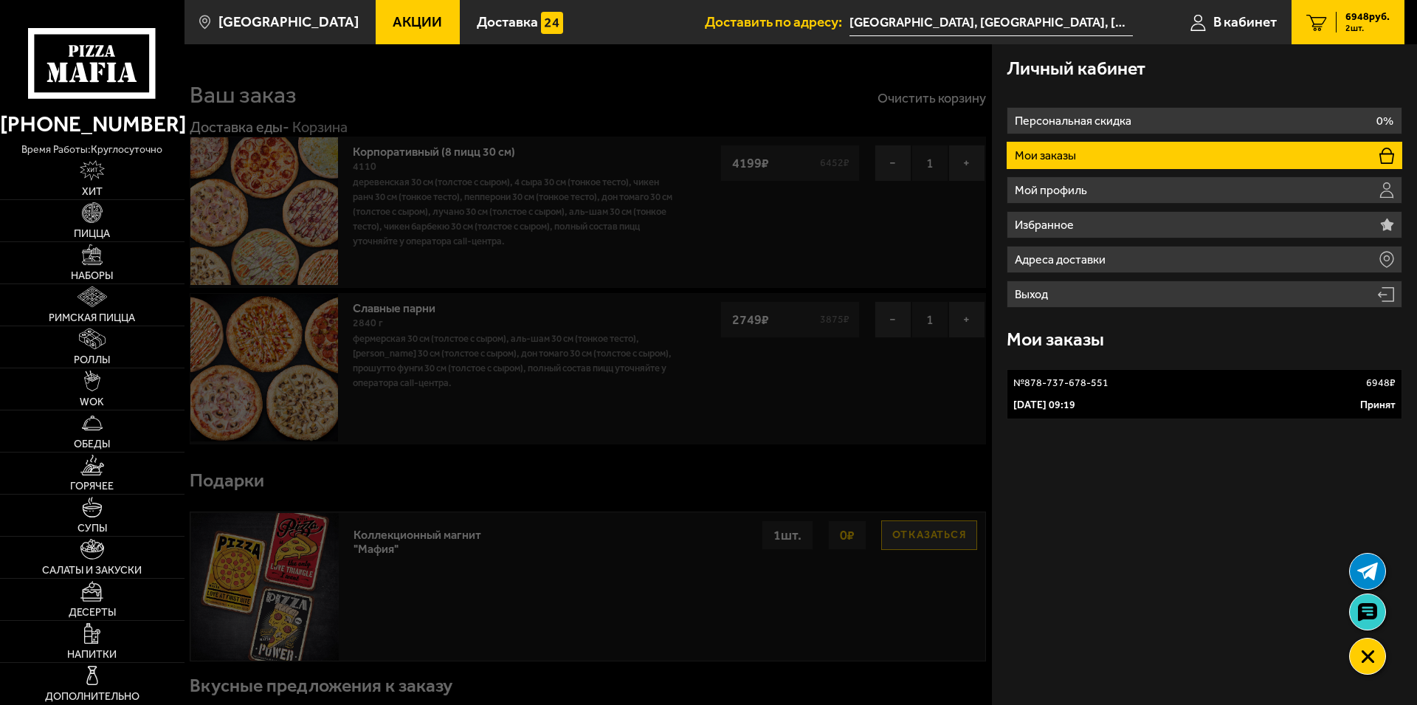
click at [1144, 389] on div "№ 878-737-678-551 6948 ₽" at bounding box center [1204, 383] width 382 height 15
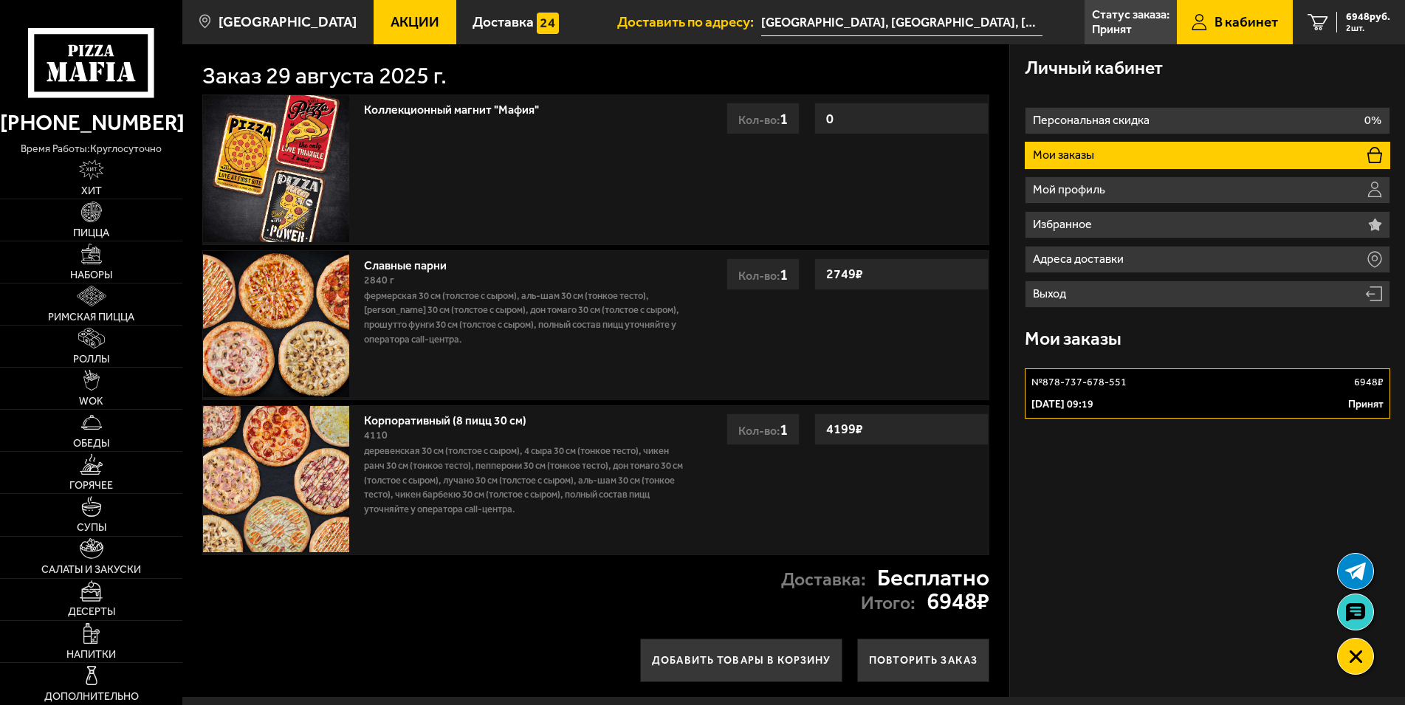
click at [1314, 389] on div "№ 878-737-678-551 6948 ₽" at bounding box center [1207, 382] width 353 height 15
click at [1105, 396] on link "№ 878-737-678-551 6948 ₽ 29 августа 2025 г. 09:19 Принят" at bounding box center [1207, 393] width 366 height 50
click at [1099, 395] on link "№ 878-737-678-551 6948 ₽ 29 августа 2025 г. 09:19 Принят" at bounding box center [1207, 393] width 366 height 50
click at [1117, 24] on p "Принят" at bounding box center [1112, 30] width 40 height 12
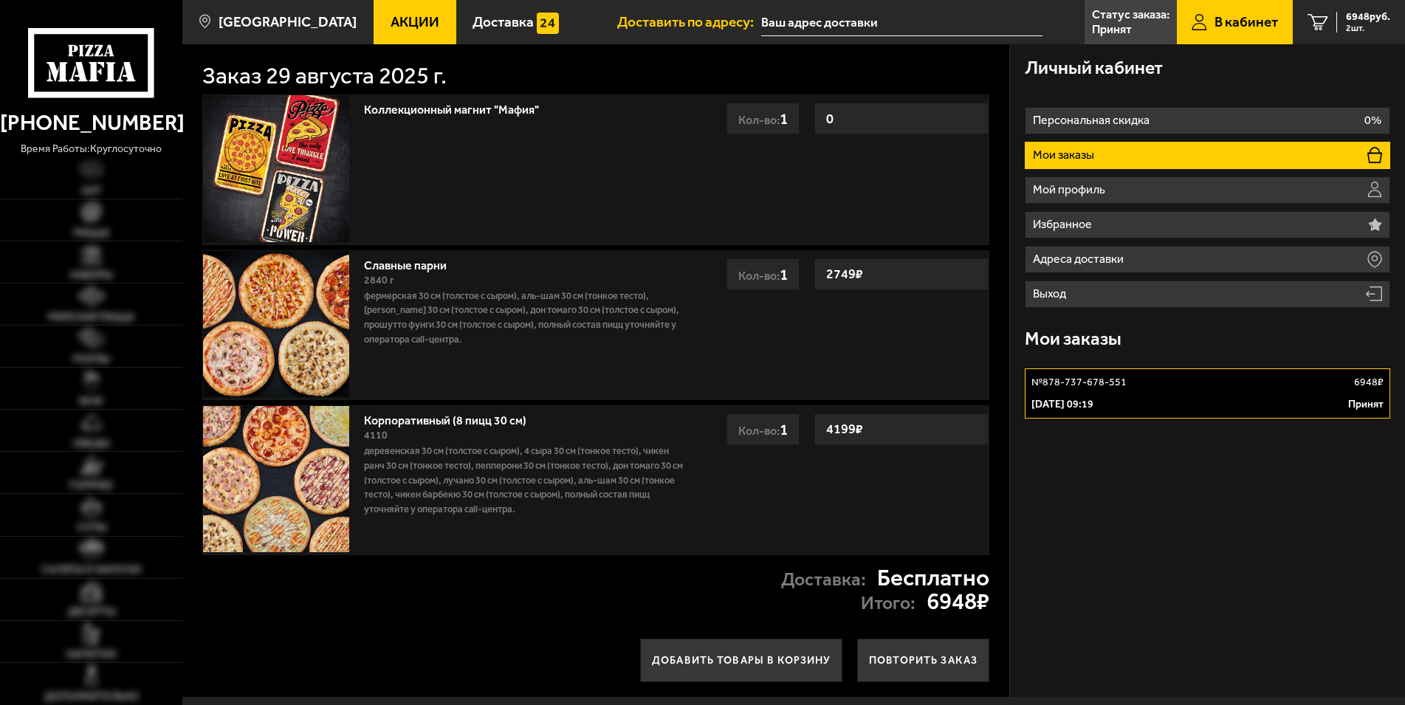
type input "[GEOGRAPHIC_DATA], [GEOGRAPHIC_DATA], [GEOGRAPHIC_DATA], деревня [GEOGRAPHIC_DA…"
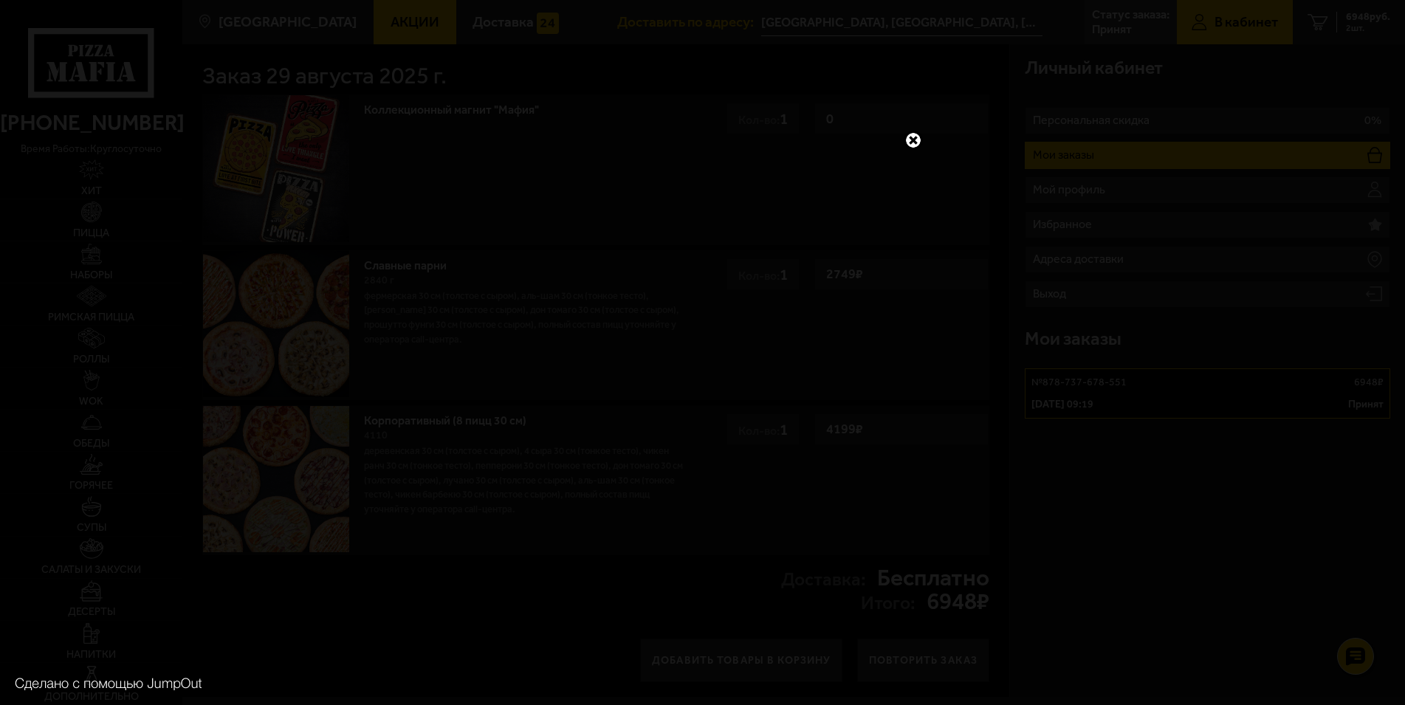
click at [914, 139] on link at bounding box center [912, 140] width 19 height 19
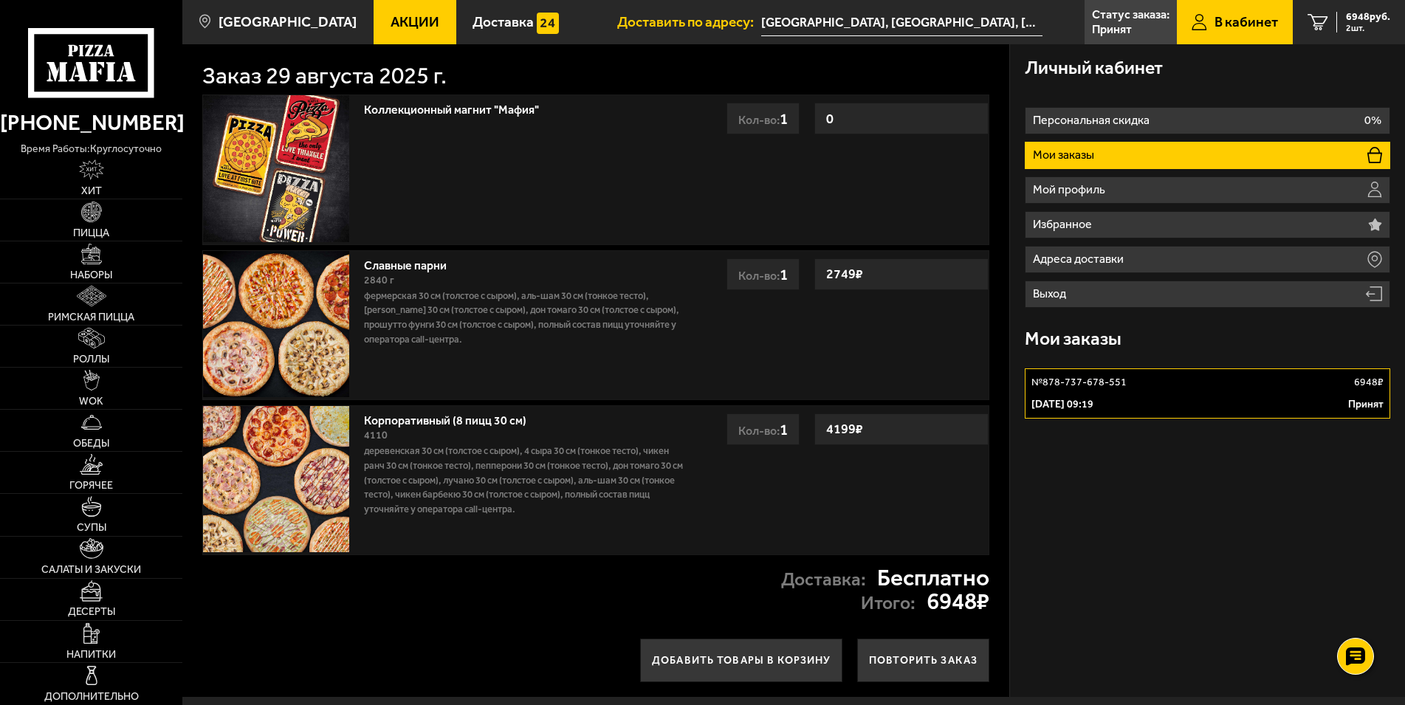
click at [1146, 391] on link "№ 878-737-678-551 6948 ₽ 29 августа 2025 г. 09:19 Принят" at bounding box center [1207, 393] width 366 height 50
click at [1129, 24] on p "Принят" at bounding box center [1112, 30] width 40 height 12
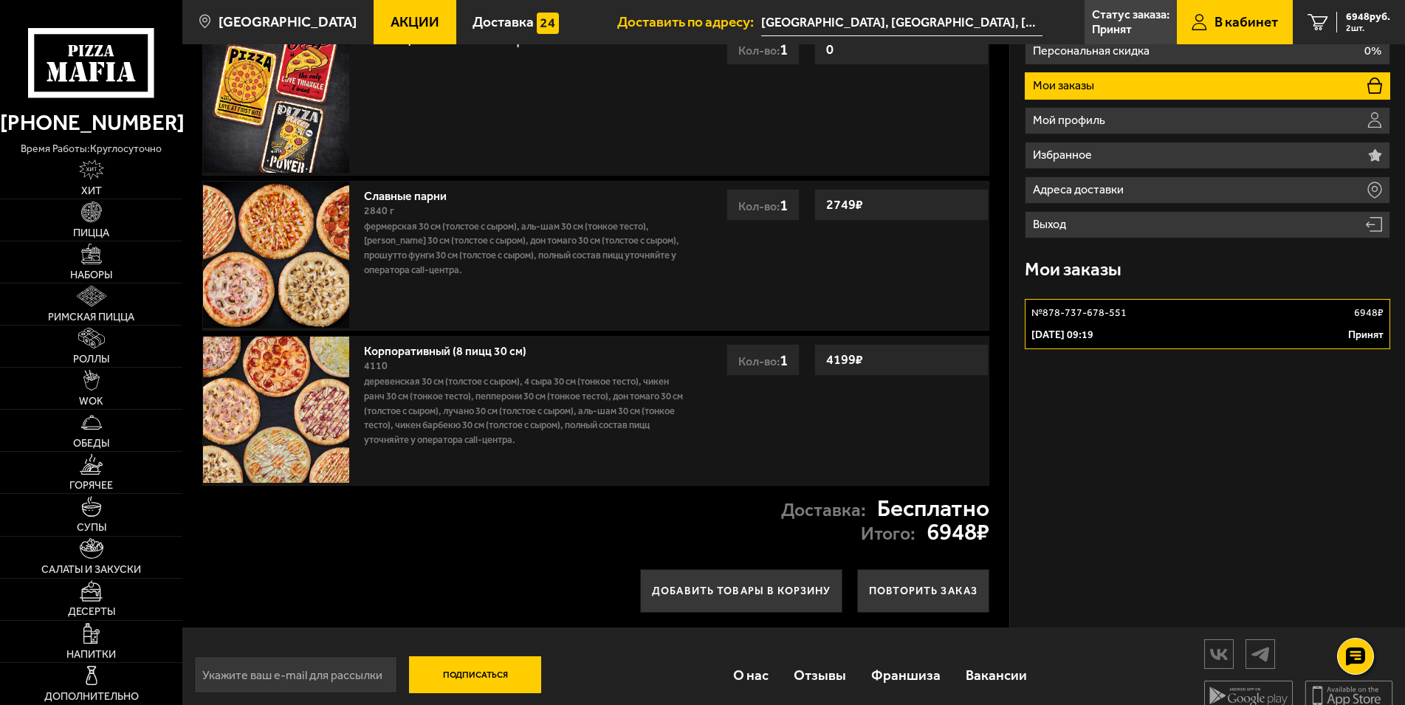
scroll to position [92, 0]
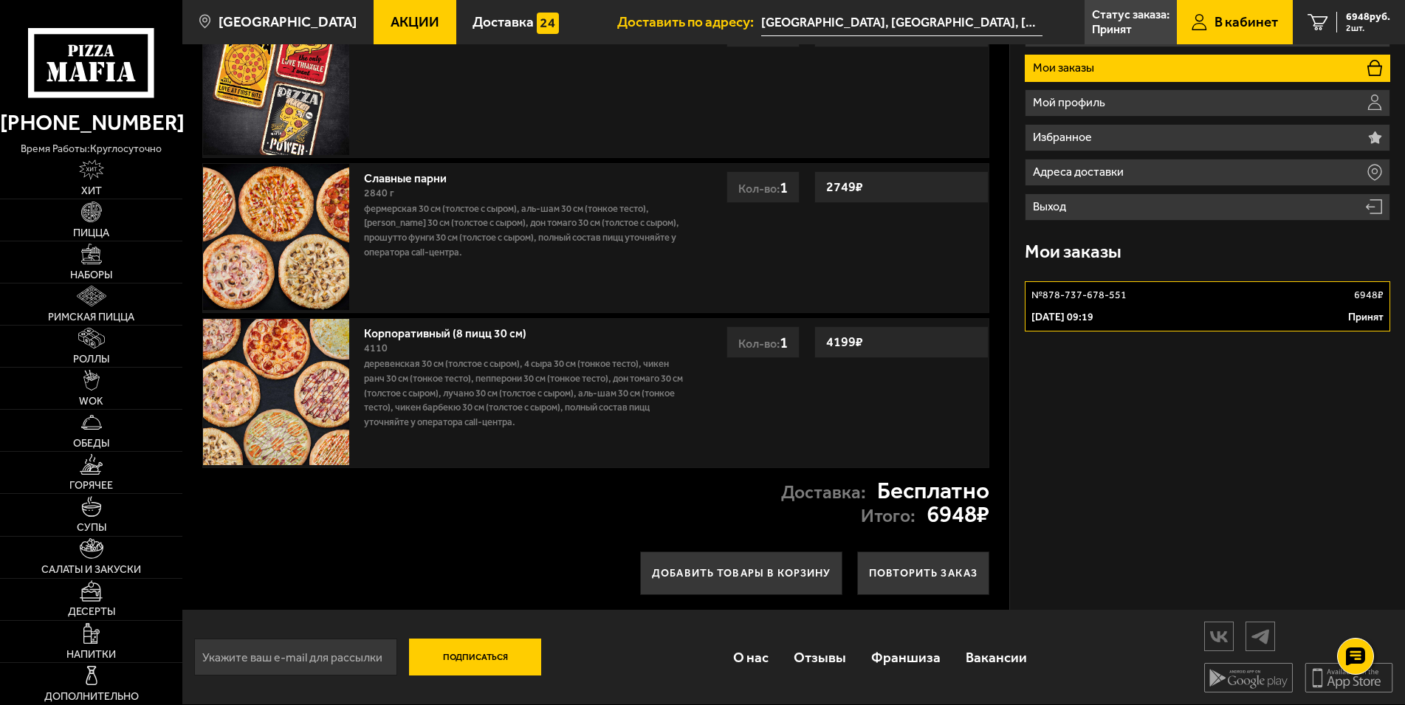
click at [1329, 421] on div "Личный кабинет Персональная скидка 0% Мои заказы Мой профиль Избранное Адреса д…" at bounding box center [1207, 283] width 395 height 652
click at [1065, 302] on link "№ 878-737-678-551 6948 ₽ 29 августа 2025 г. 09:19 Принят" at bounding box center [1207, 306] width 366 height 50
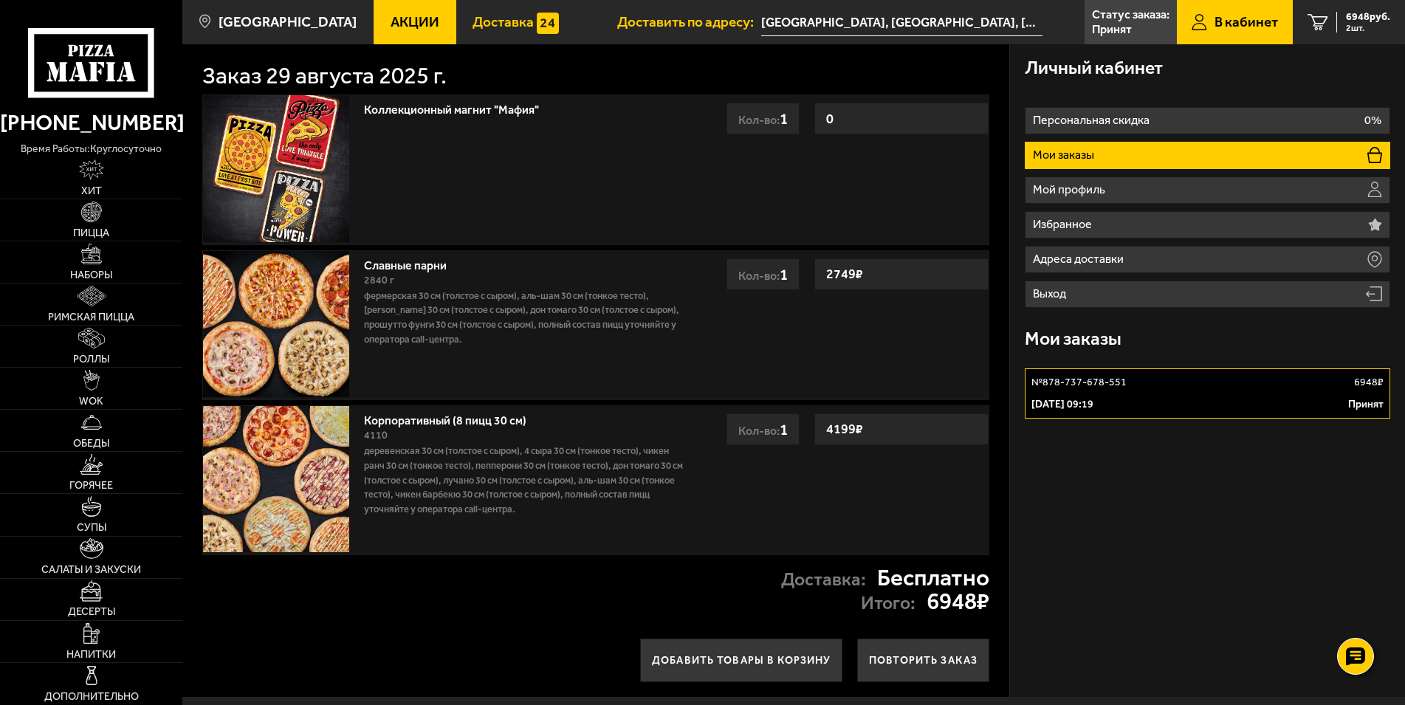
click at [477, 28] on span "Доставка" at bounding box center [502, 22] width 61 height 14
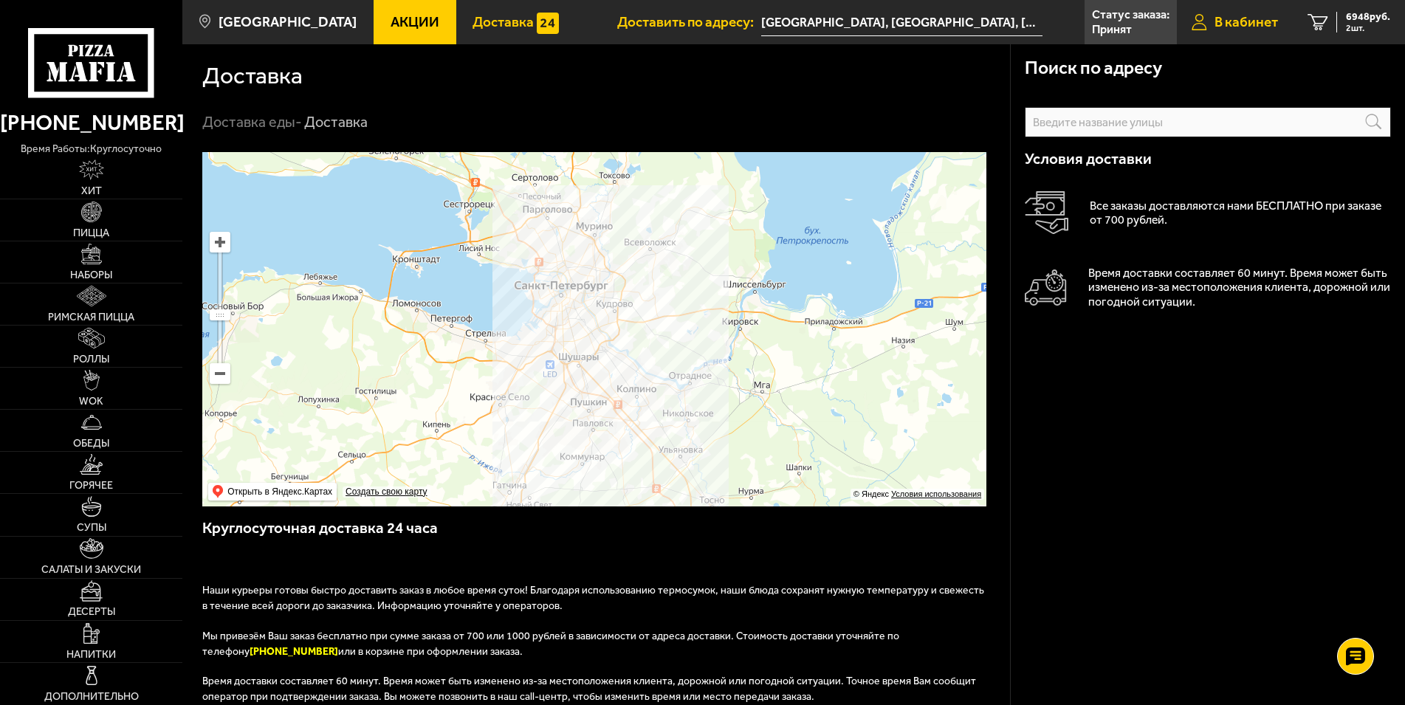
click at [1245, 24] on span "В кабинет" at bounding box center [1245, 22] width 63 height 14
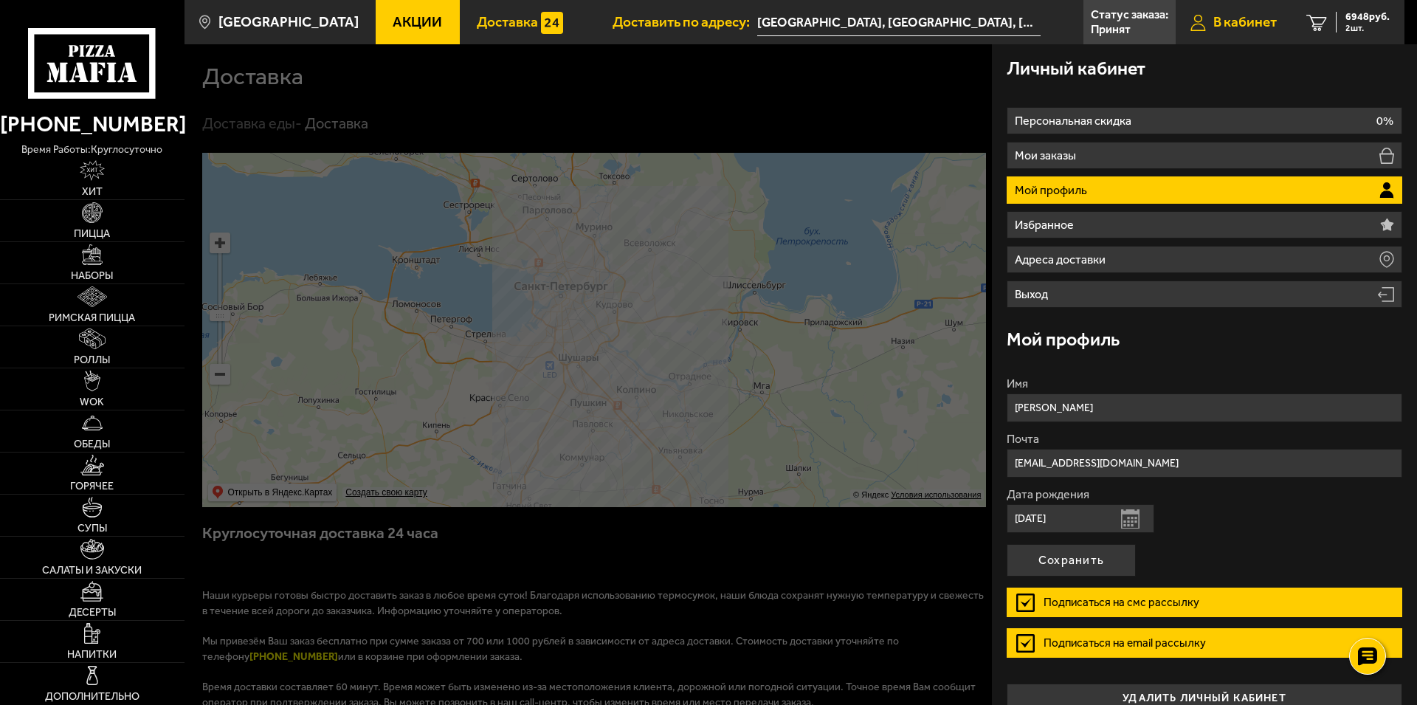
click at [1216, 23] on span "В кабинет" at bounding box center [1244, 22] width 63 height 14
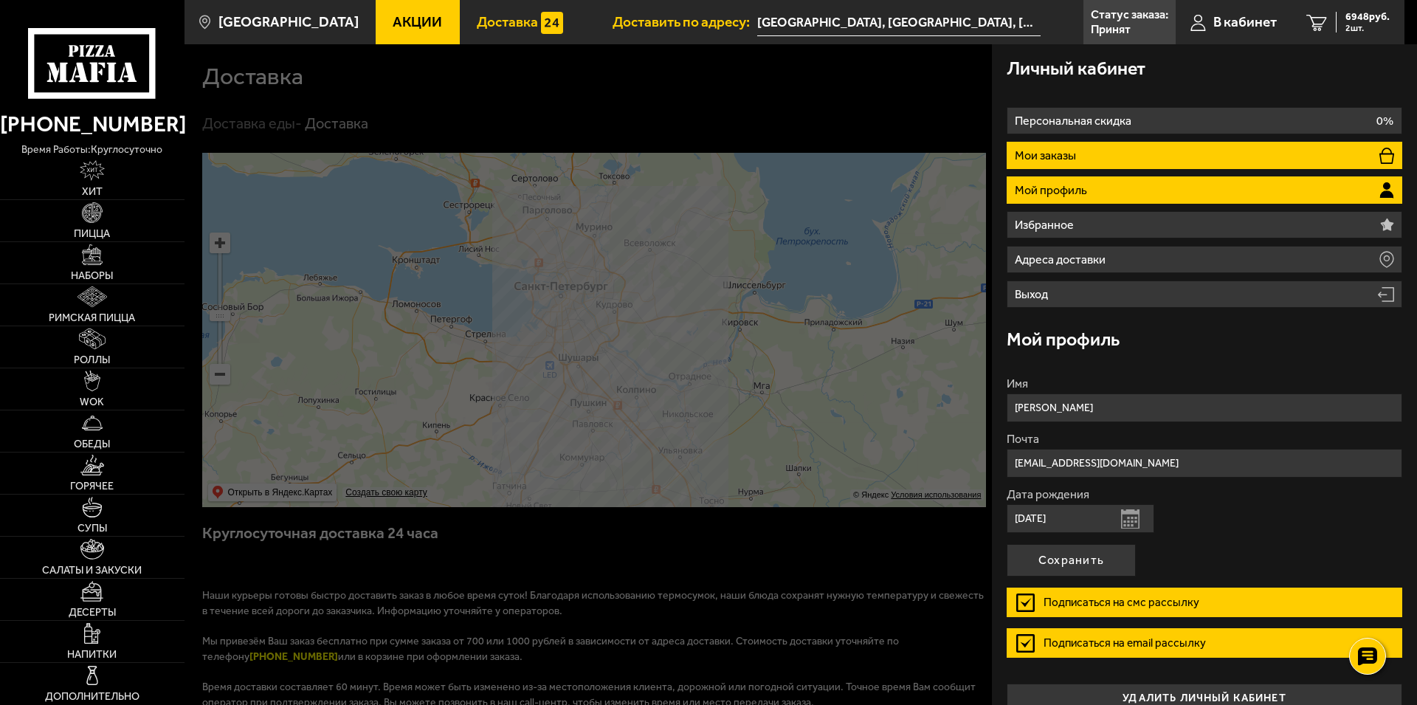
click at [1036, 156] on p "Мои заказы" at bounding box center [1047, 156] width 65 height 12
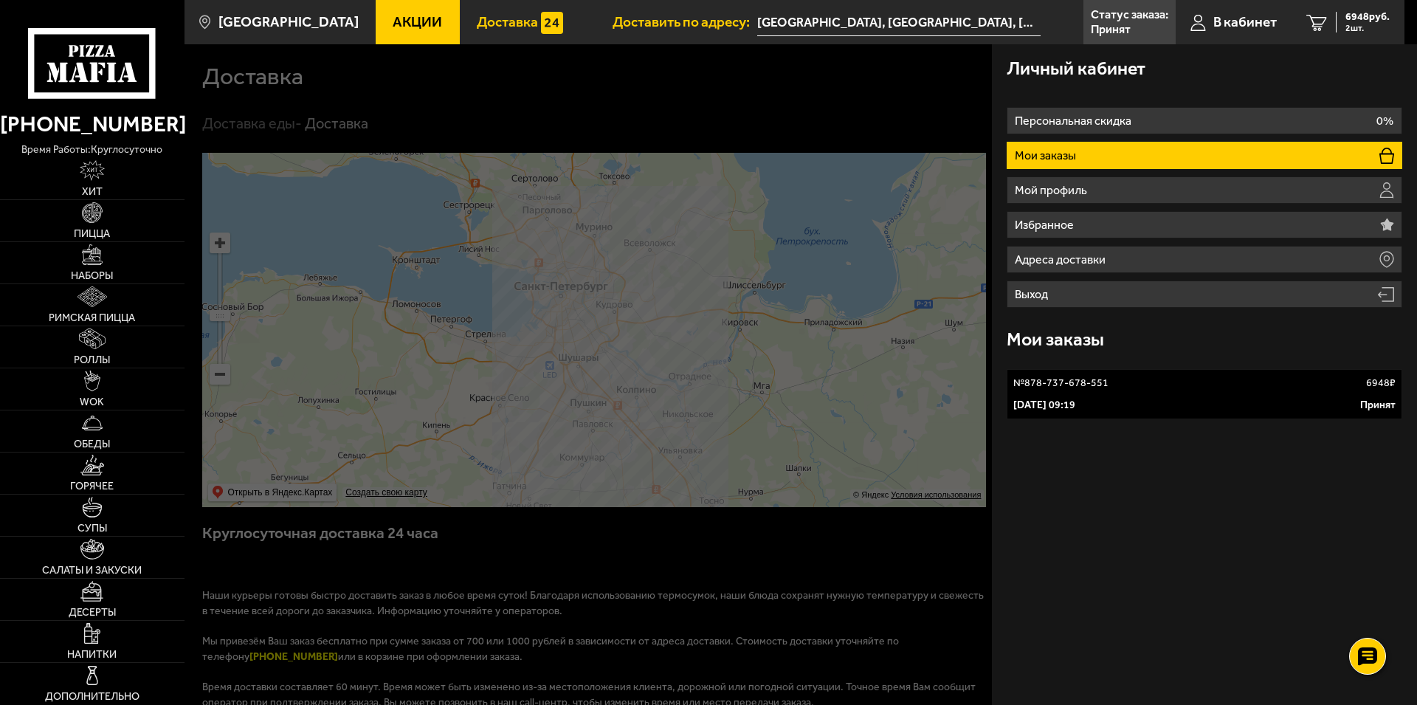
click at [934, 24] on input "[GEOGRAPHIC_DATA], [GEOGRAPHIC_DATA], [GEOGRAPHIC_DATA], деревня [GEOGRAPHIC_DA…" at bounding box center [898, 22] width 283 height 27
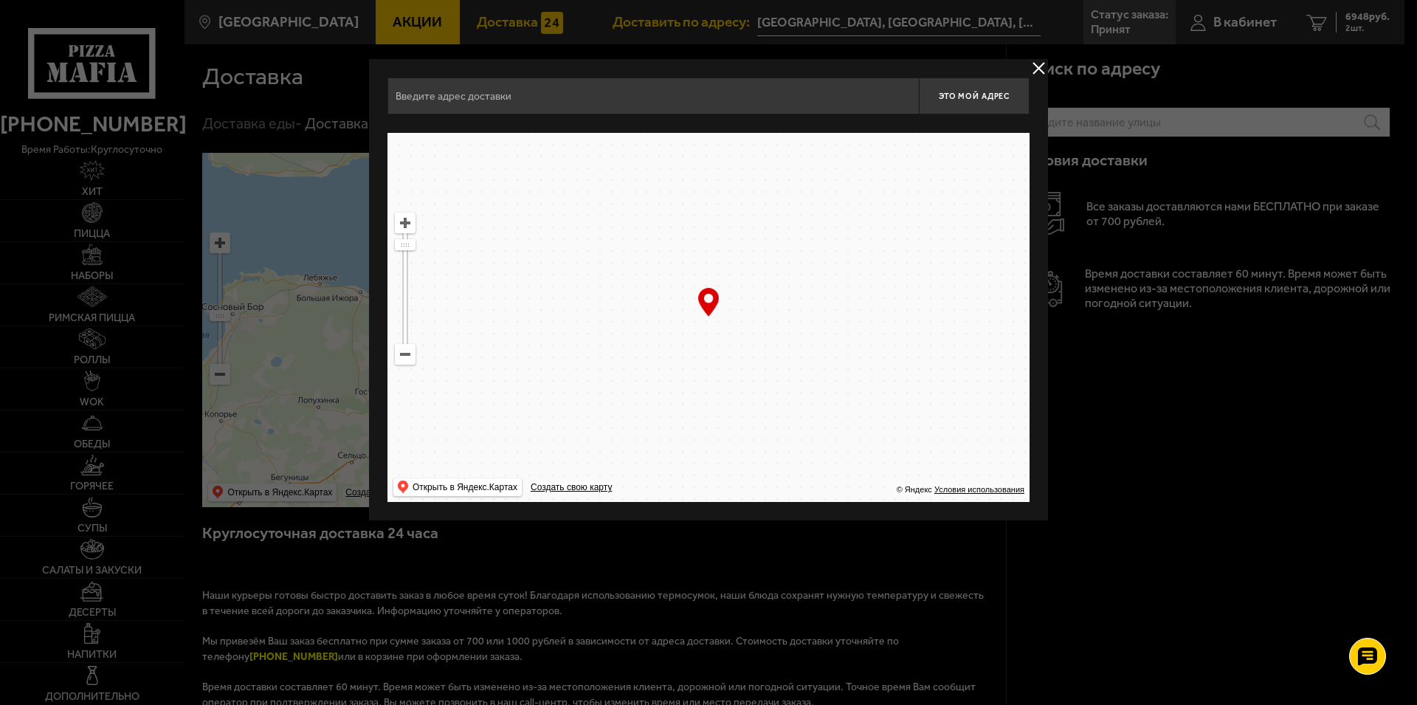
type input "[GEOGRAPHIC_DATA], [GEOGRAPHIC_DATA], [GEOGRAPHIC_DATA], деревня [GEOGRAPHIC_DA…"
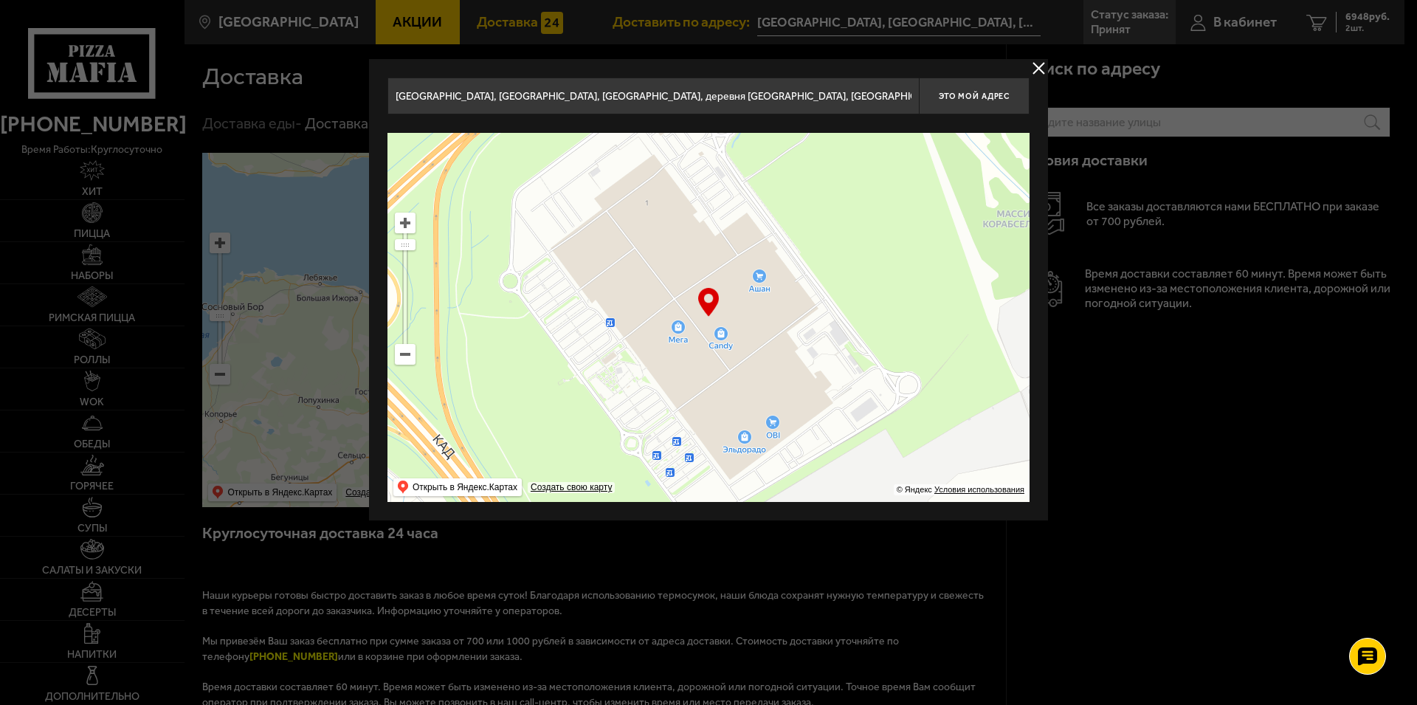
click at [1033, 68] on button "delivery type" at bounding box center [1039, 68] width 18 height 18
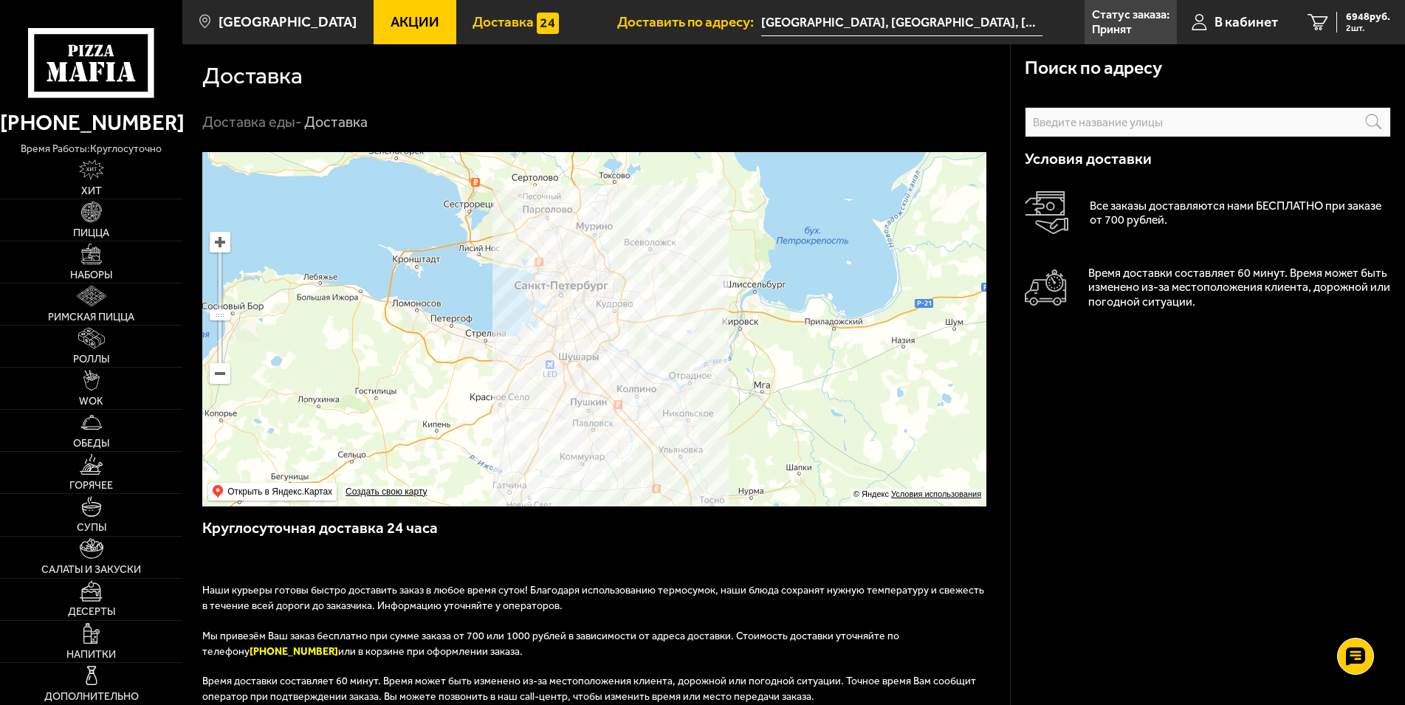
click at [1014, 24] on input "[GEOGRAPHIC_DATA], [GEOGRAPHIC_DATA], [GEOGRAPHIC_DATA], деревня [GEOGRAPHIC_DA…" at bounding box center [901, 22] width 281 height 27
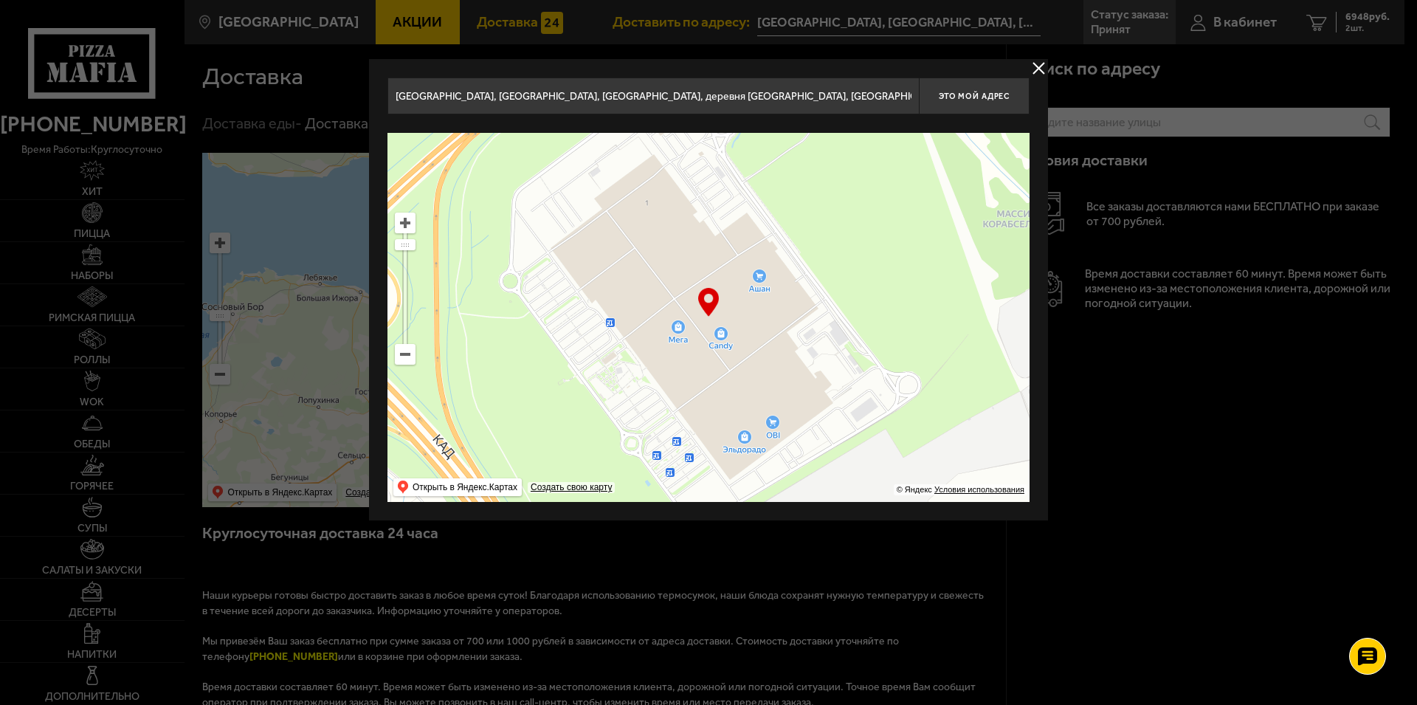
click at [900, 100] on input "[GEOGRAPHIC_DATA], [GEOGRAPHIC_DATA], [GEOGRAPHIC_DATA], деревня [GEOGRAPHIC_DA…" at bounding box center [652, 95] width 531 height 37
click at [1037, 70] on button "delivery type" at bounding box center [1039, 68] width 18 height 18
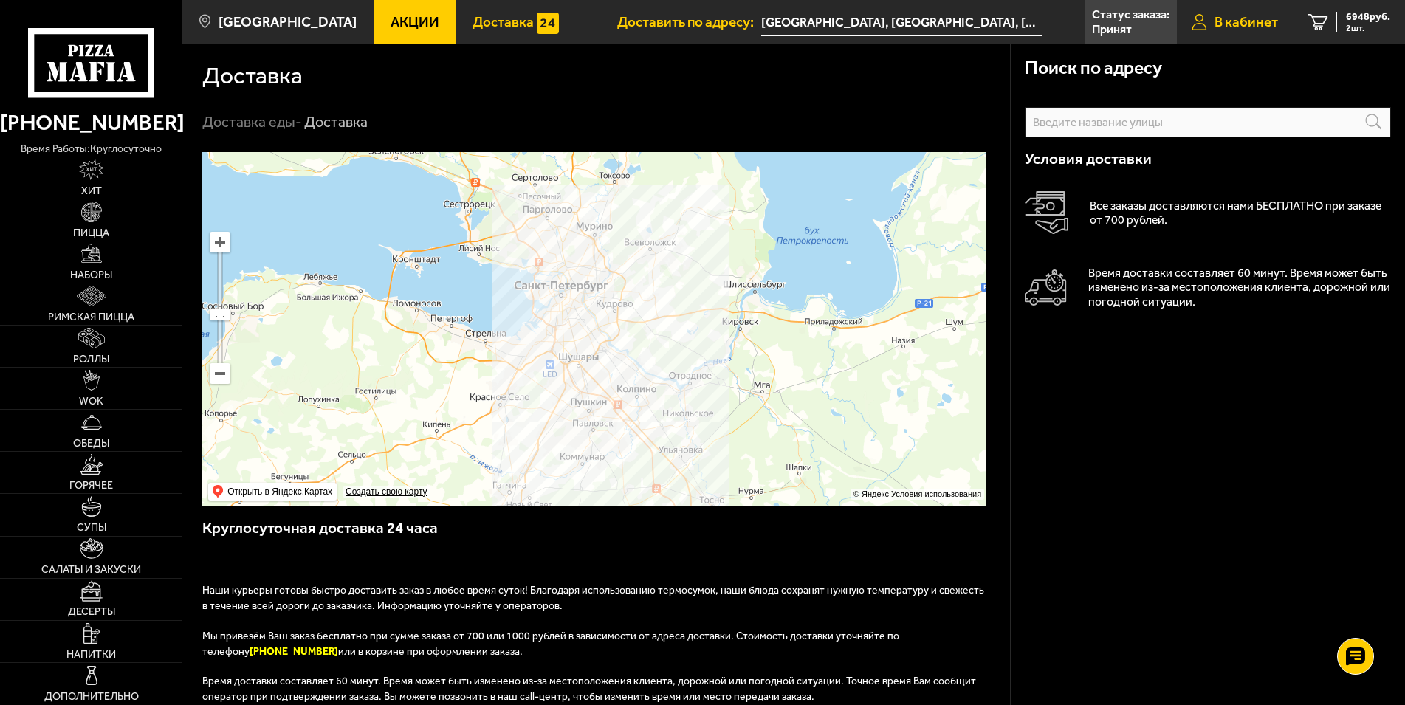
click at [1254, 20] on span "В кабинет" at bounding box center [1245, 22] width 63 height 14
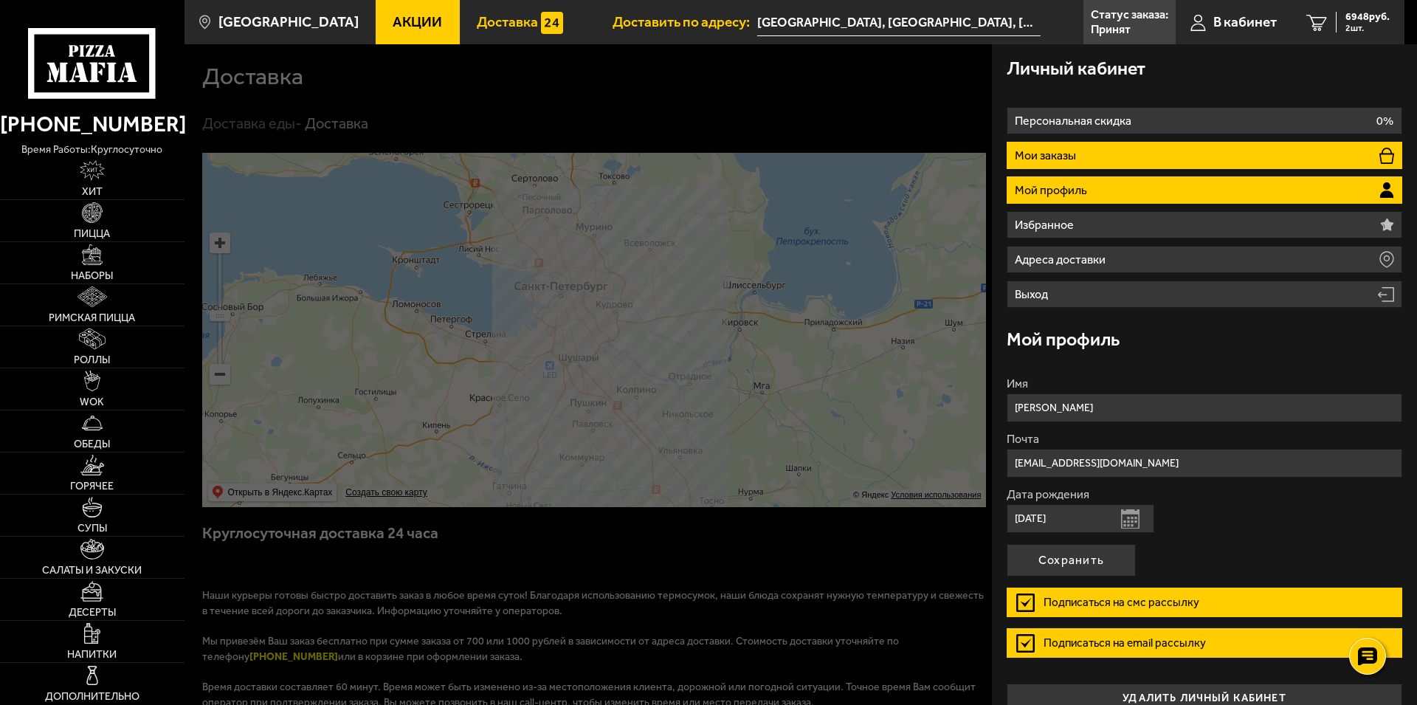
click at [1052, 155] on p "Мои заказы" at bounding box center [1047, 156] width 65 height 12
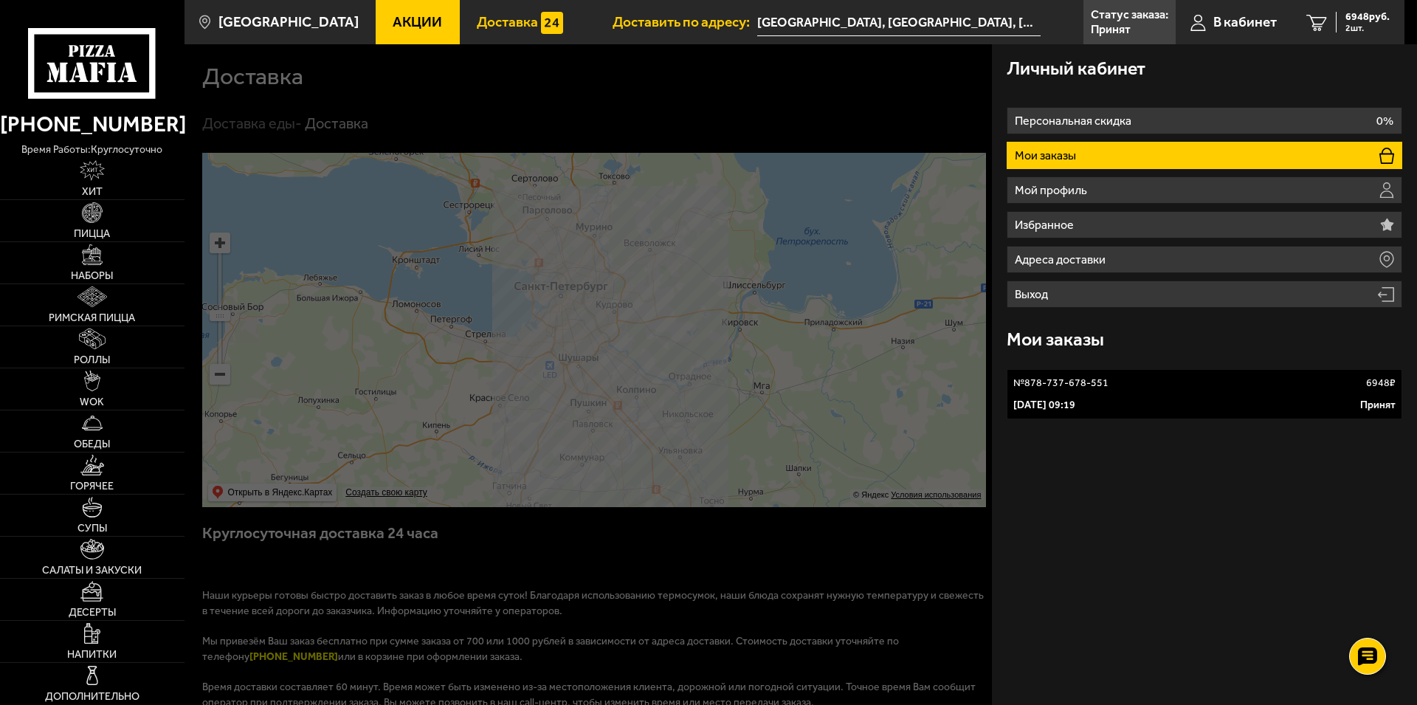
click at [1360, 463] on div "Личный кабинет Персональная скидка 0% Мои заказы Мой профиль Избранное Адреса д…" at bounding box center [1204, 374] width 425 height 661
click at [1362, 25] on span "2 шт." at bounding box center [1368, 28] width 44 height 9
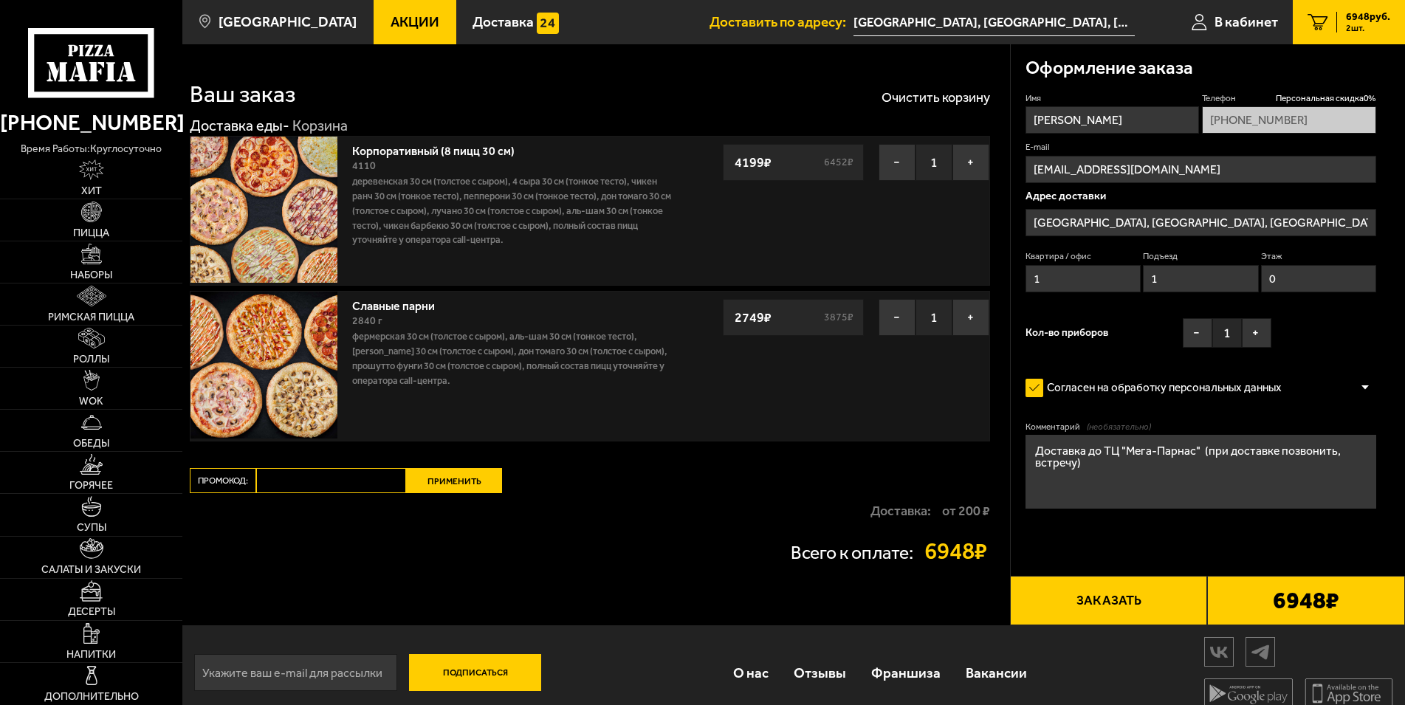
click at [937, 22] on input "[GEOGRAPHIC_DATA], [GEOGRAPHIC_DATA], [GEOGRAPHIC_DATA], деревня [GEOGRAPHIC_DA…" at bounding box center [993, 22] width 281 height 27
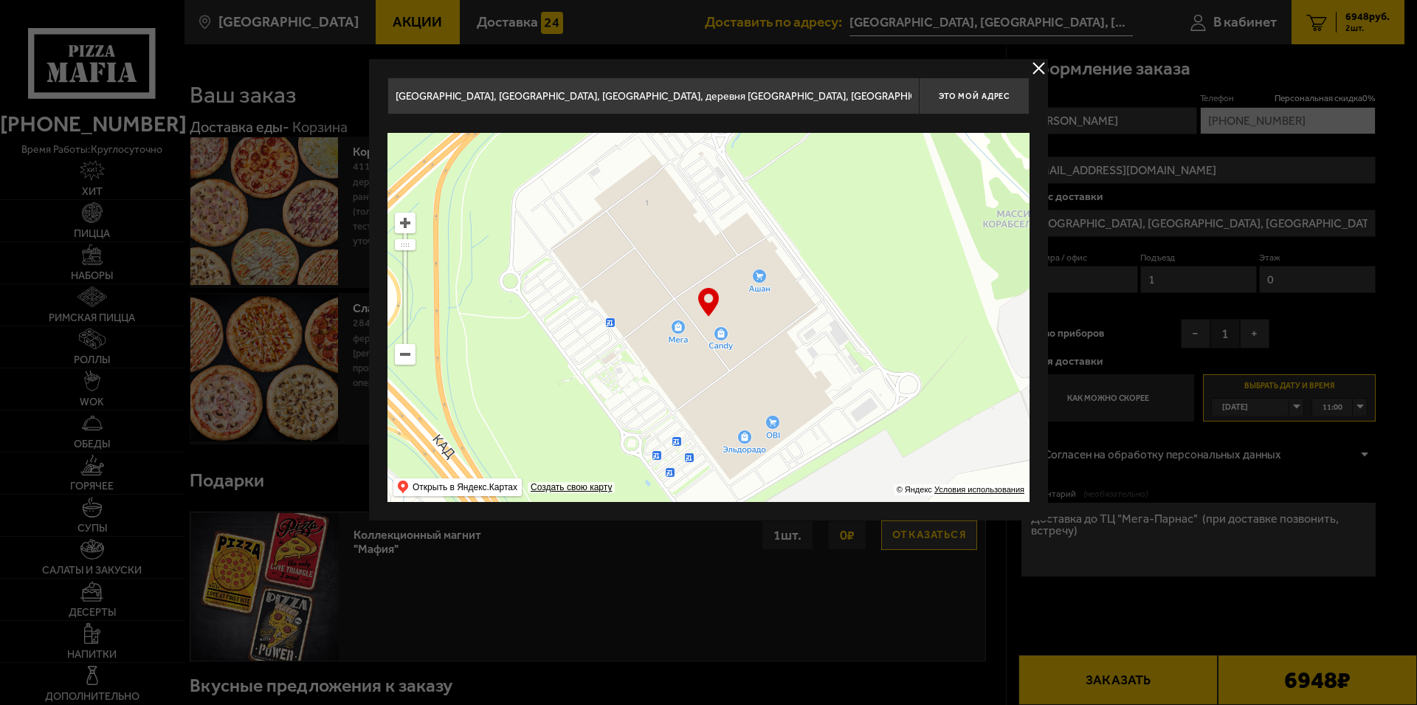
click at [789, 95] on input "[GEOGRAPHIC_DATA], [GEOGRAPHIC_DATA], [GEOGRAPHIC_DATA], деревня [GEOGRAPHIC_DA…" at bounding box center [652, 95] width 531 height 37
click at [1037, 66] on button "delivery type" at bounding box center [1039, 68] width 18 height 18
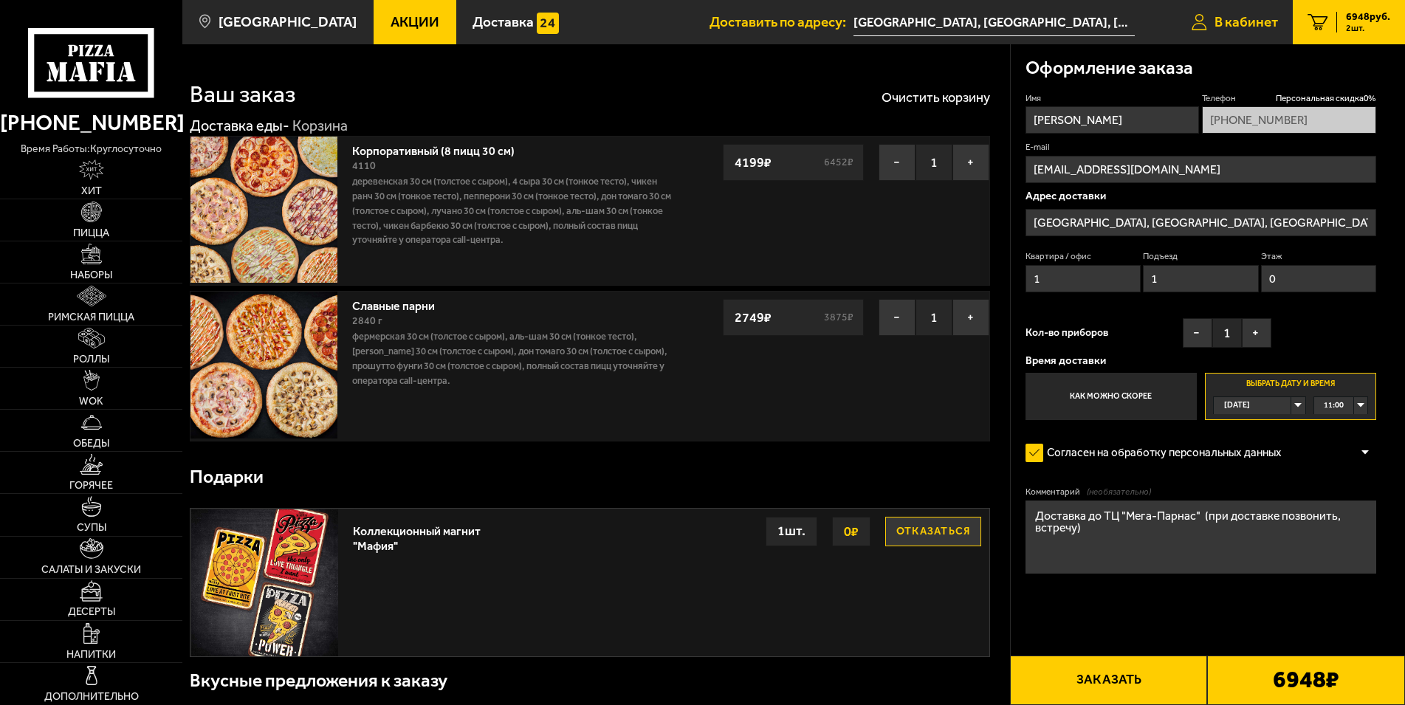
click at [1243, 15] on span "В кабинет" at bounding box center [1245, 22] width 63 height 14
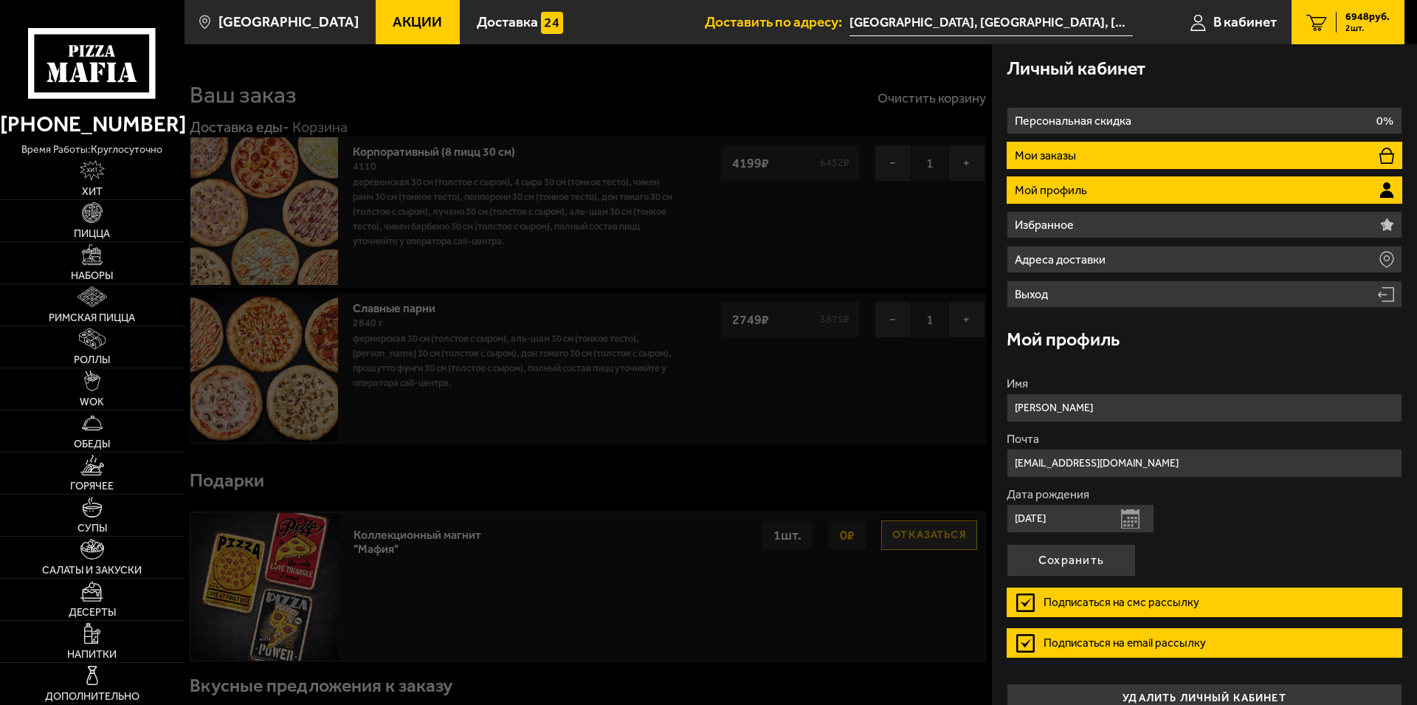
click at [1067, 160] on p "Мои заказы" at bounding box center [1047, 156] width 65 height 12
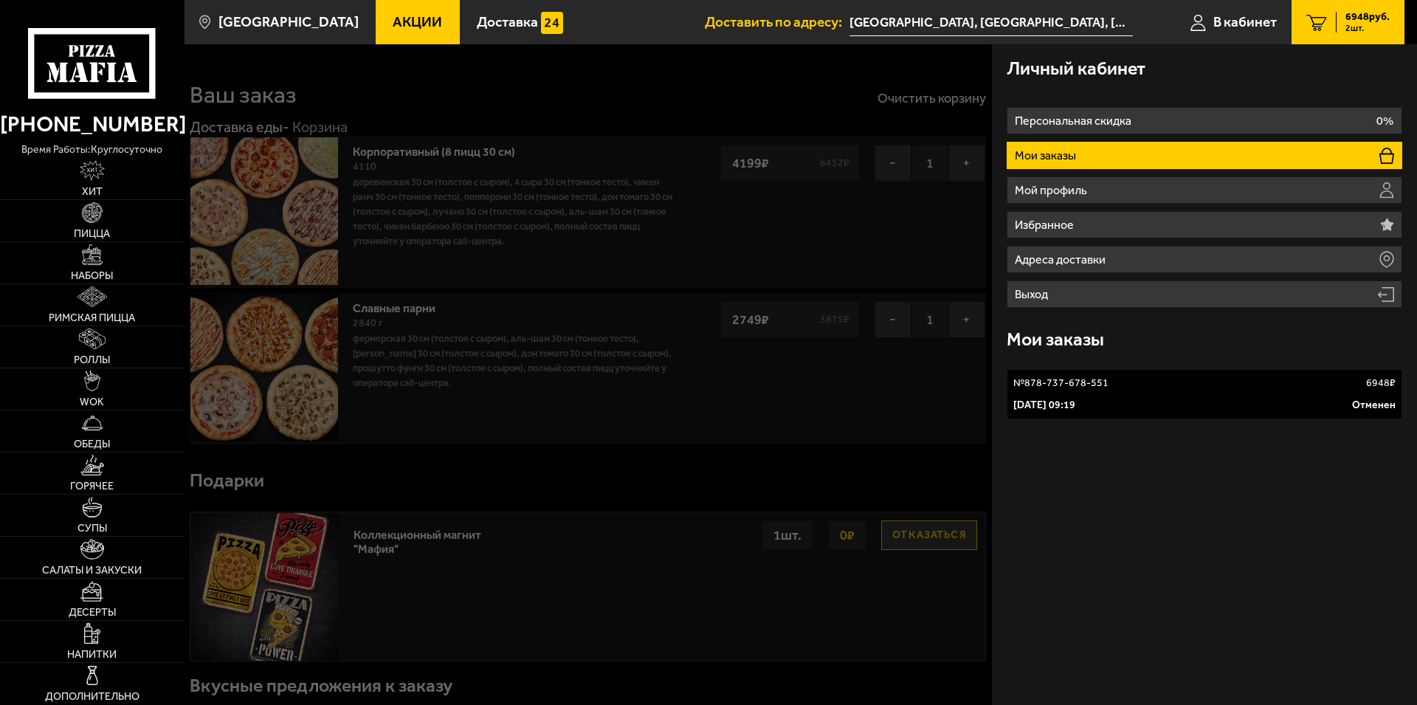
click at [1123, 400] on div "29 августа 2025 г. 09:19 Отменен" at bounding box center [1204, 405] width 382 height 15
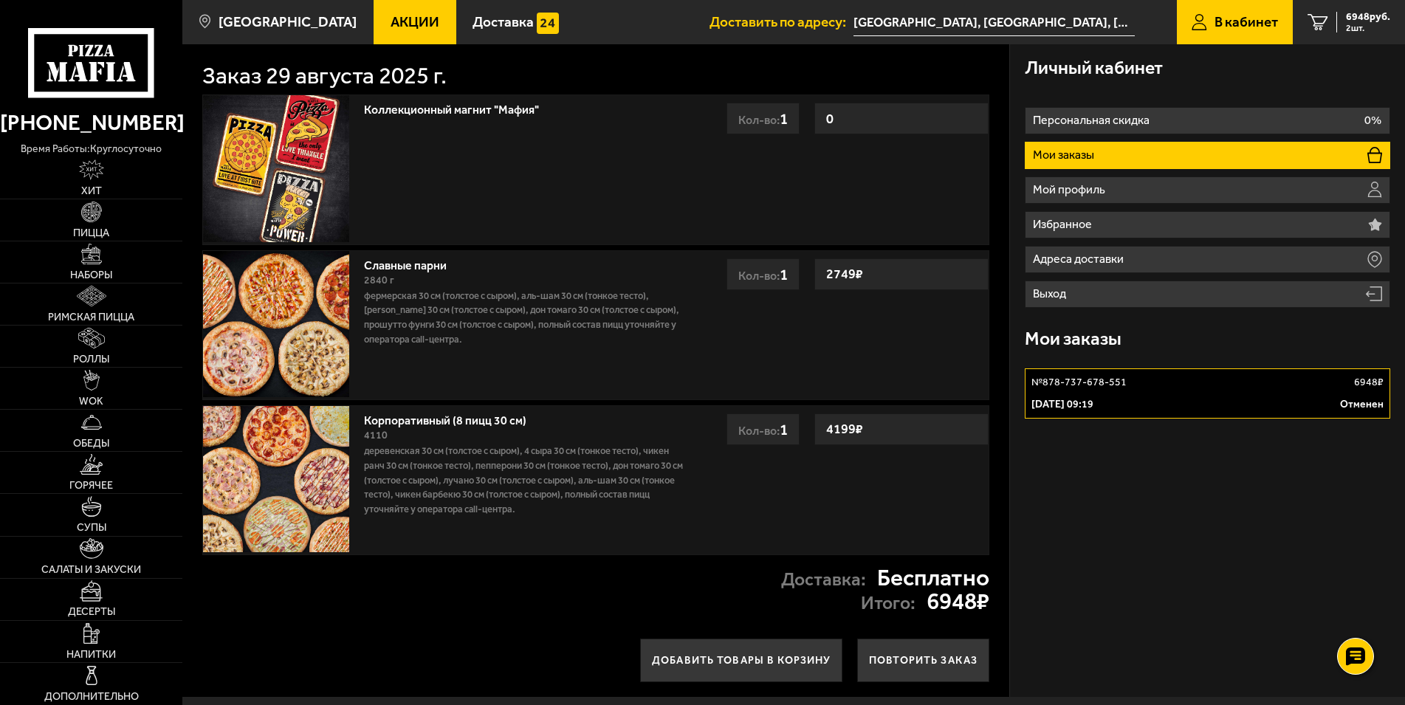
click at [899, 18] on input "[GEOGRAPHIC_DATA], [GEOGRAPHIC_DATA], [GEOGRAPHIC_DATA], деревня [GEOGRAPHIC_DA…" at bounding box center [993, 22] width 281 height 27
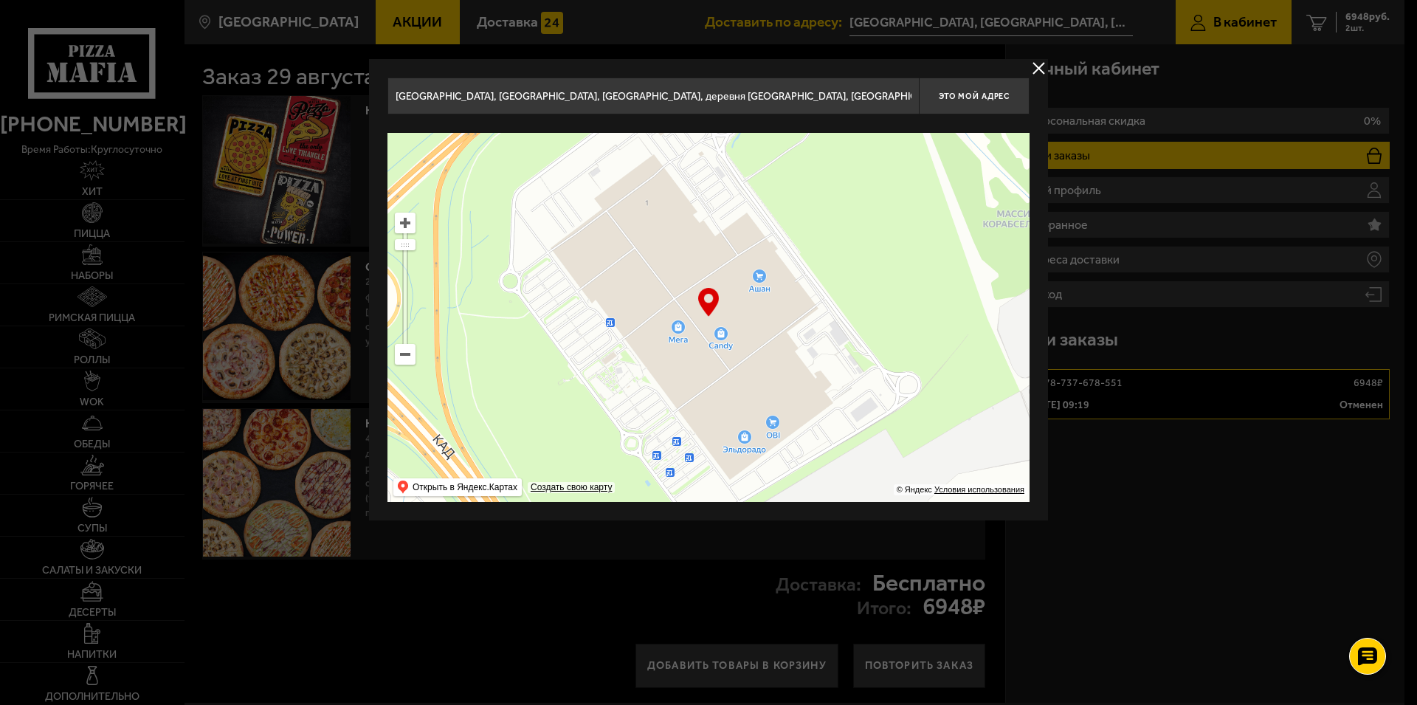
scroll to position [0, 153]
drag, startPoint x: 396, startPoint y: 97, endPoint x: 959, endPoint y: 113, distance: 563.4
click at [919, 113] on input "[GEOGRAPHIC_DATA], [GEOGRAPHIC_DATA], [GEOGRAPHIC_DATA], деревня [GEOGRAPHIC_DA…" at bounding box center [652, 95] width 531 height 37
